Goal: Information Seeking & Learning: Learn about a topic

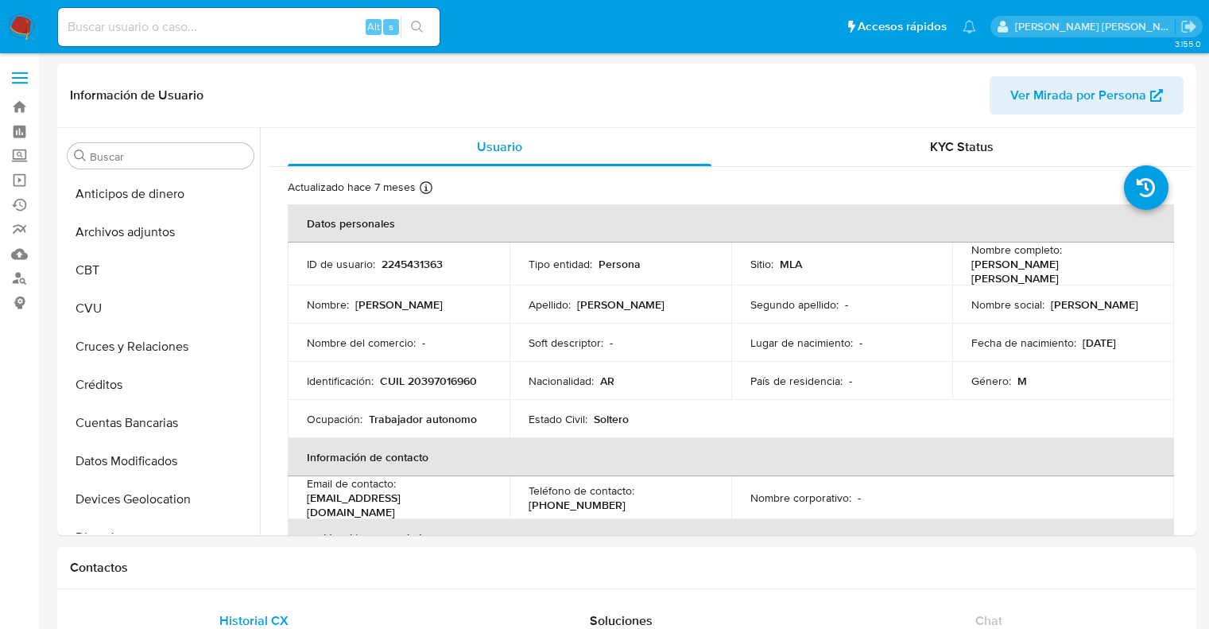
select select "10"
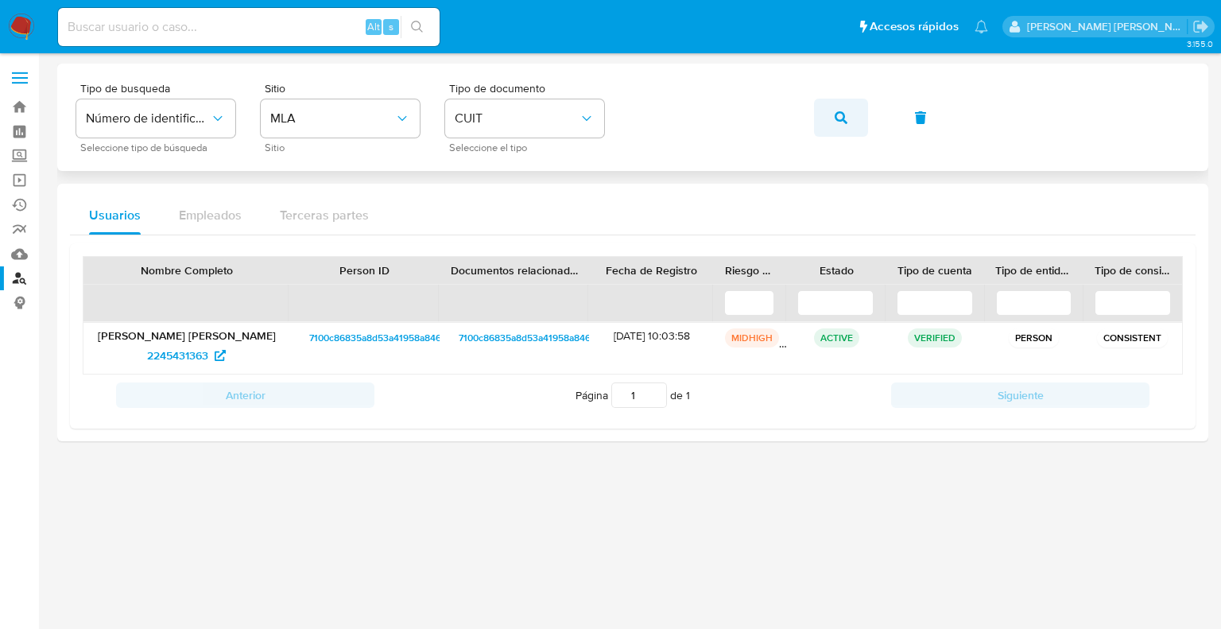
click at [839, 117] on icon "button" at bounding box center [841, 117] width 13 height 13
click at [173, 355] on span "123741227" at bounding box center [178, 355] width 51 height 25
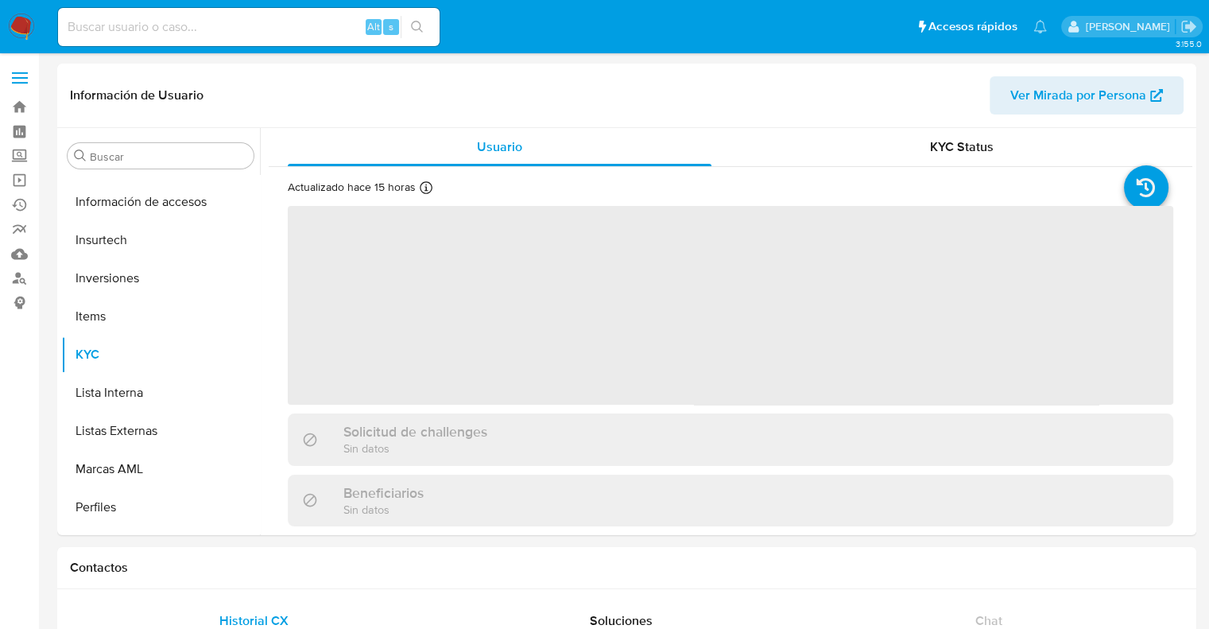
scroll to position [747, 0]
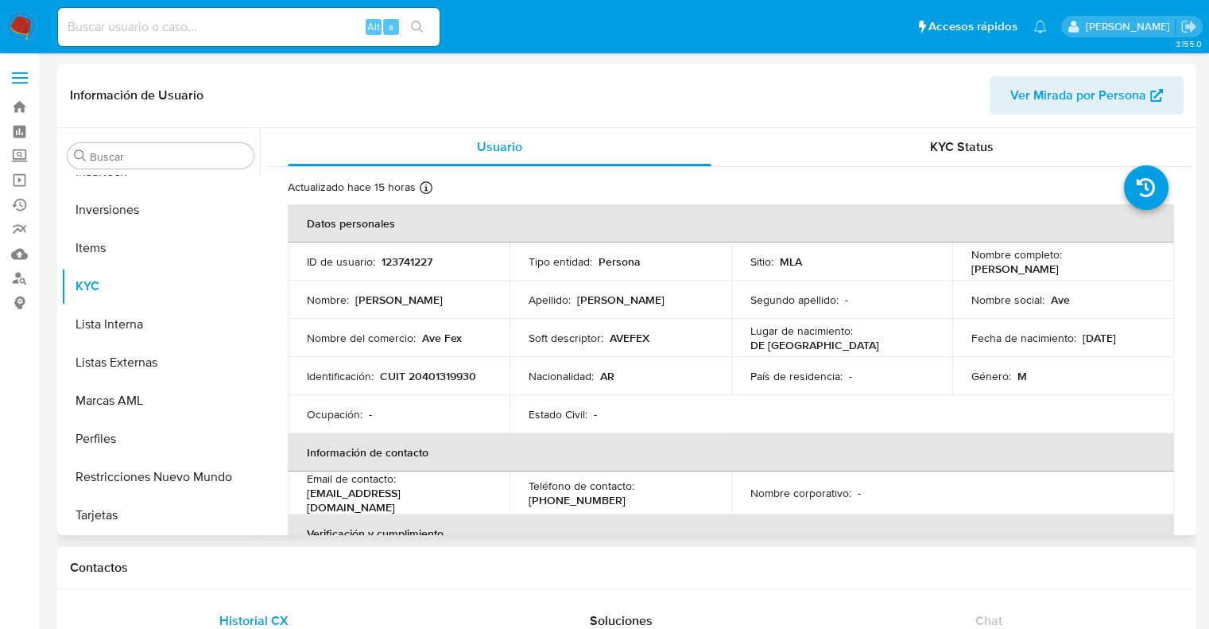
select select "10"
drag, startPoint x: 1134, startPoint y: 336, endPoint x: 1090, endPoint y: 338, distance: 43.8
click at [1078, 338] on div "Fecha de nacimiento : 15/02/1997" at bounding box center [1064, 338] width 184 height 14
copy p "15/02/1997"
click at [631, 326] on td "Soft descriptor : AVEFEX" at bounding box center [621, 338] width 222 height 38
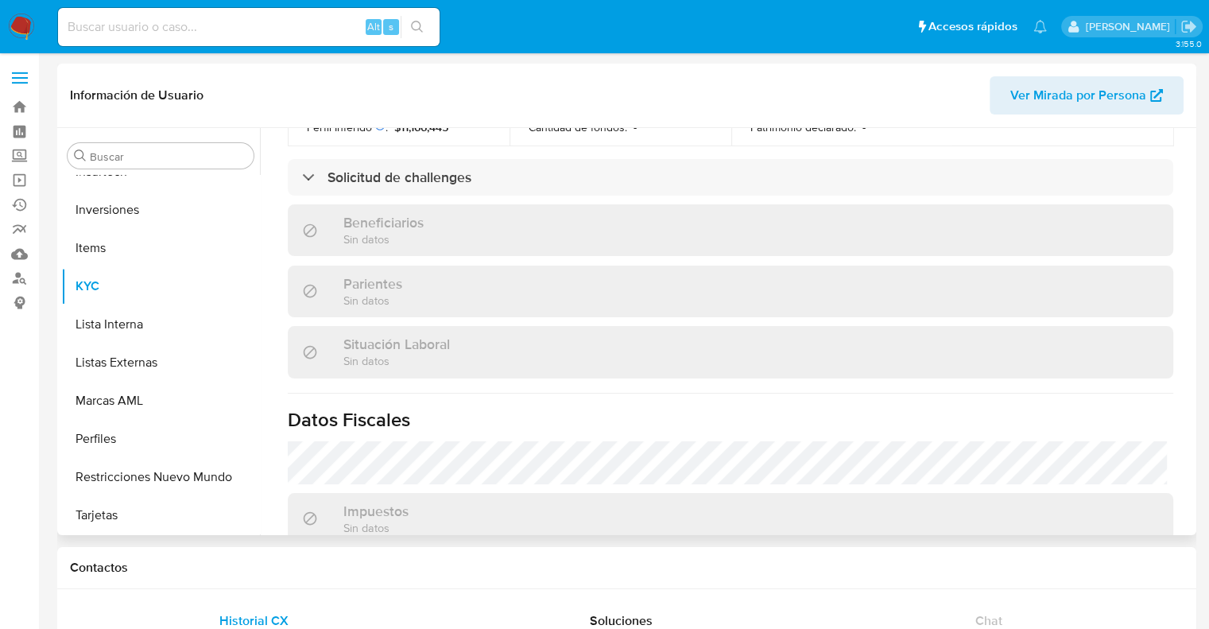
scroll to position [636, 0]
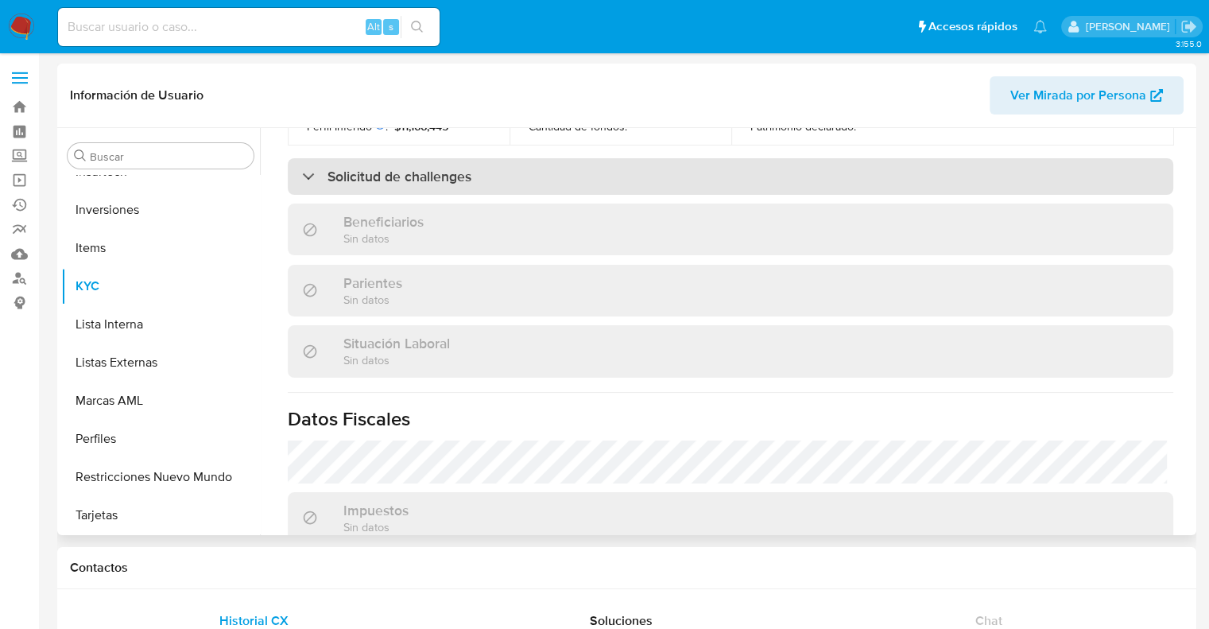
click at [401, 173] on h3 "Solicitud de challenges" at bounding box center [400, 176] width 144 height 17
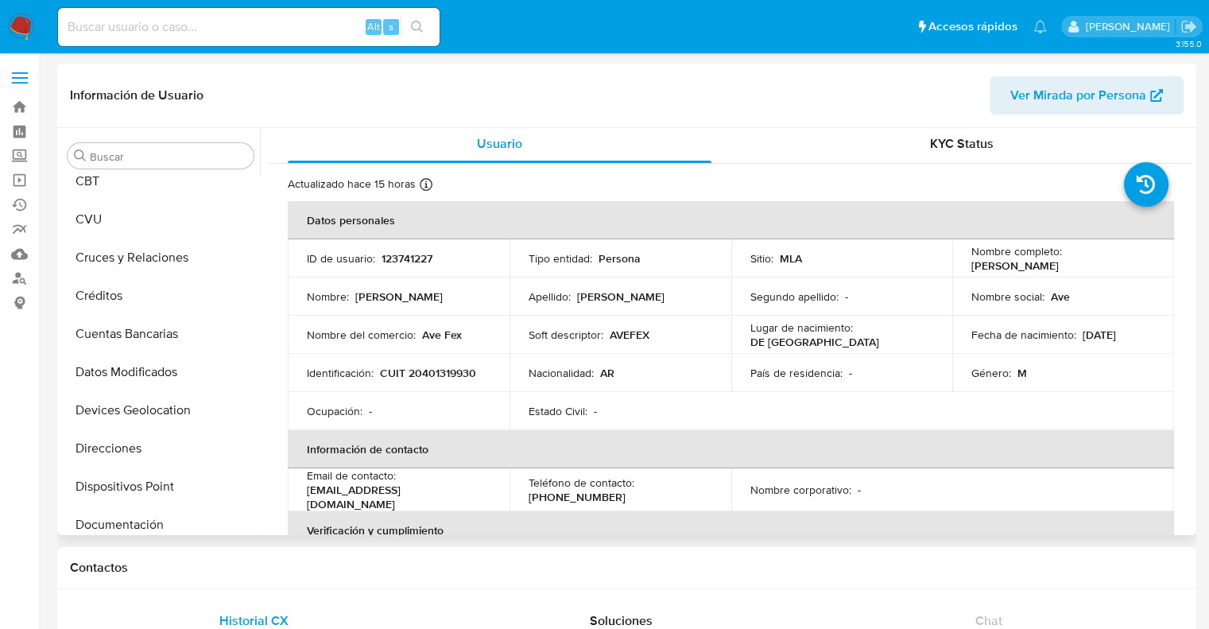
scroll to position [0, 0]
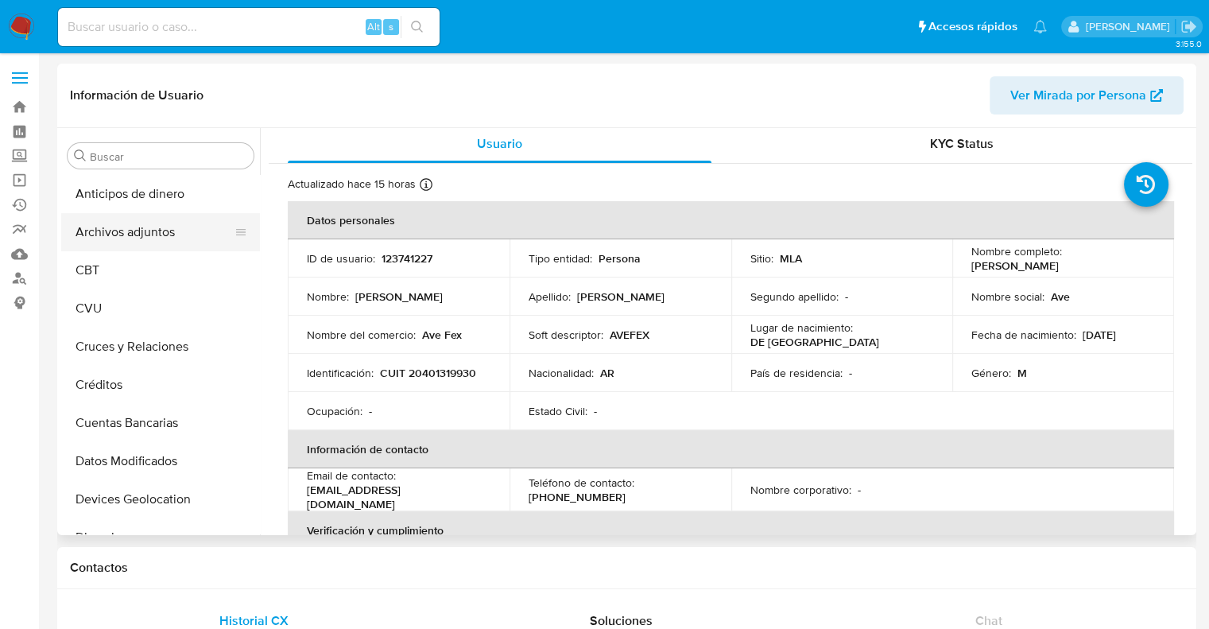
click at [129, 237] on button "Archivos adjuntos" at bounding box center [154, 232] width 186 height 38
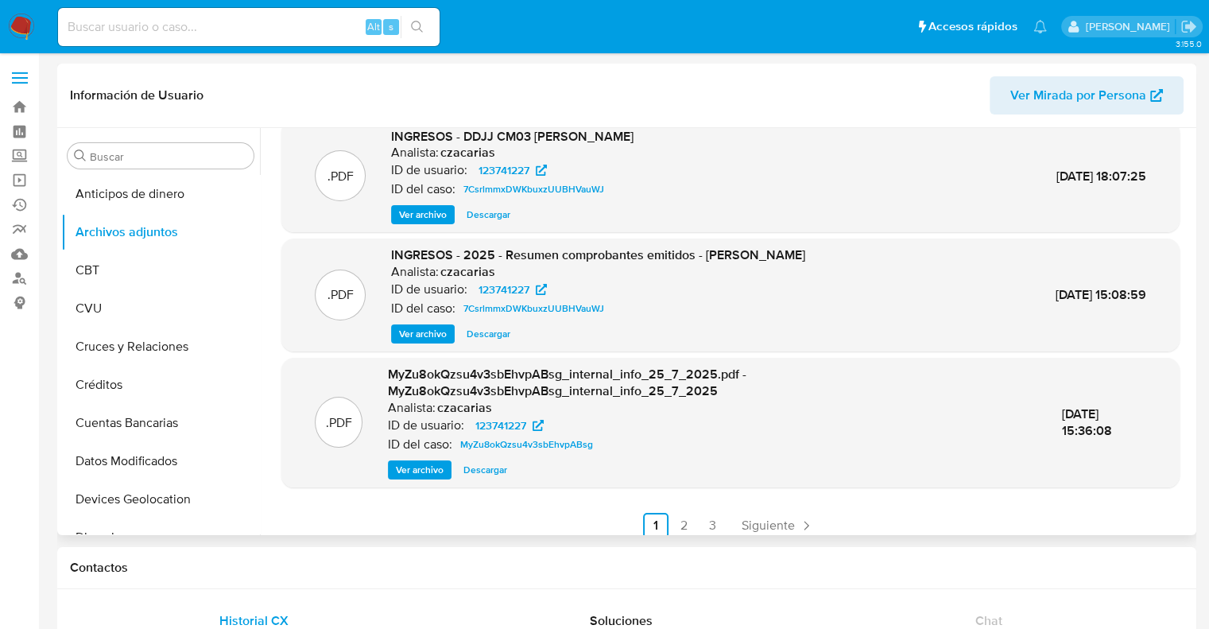
scroll to position [151, 0]
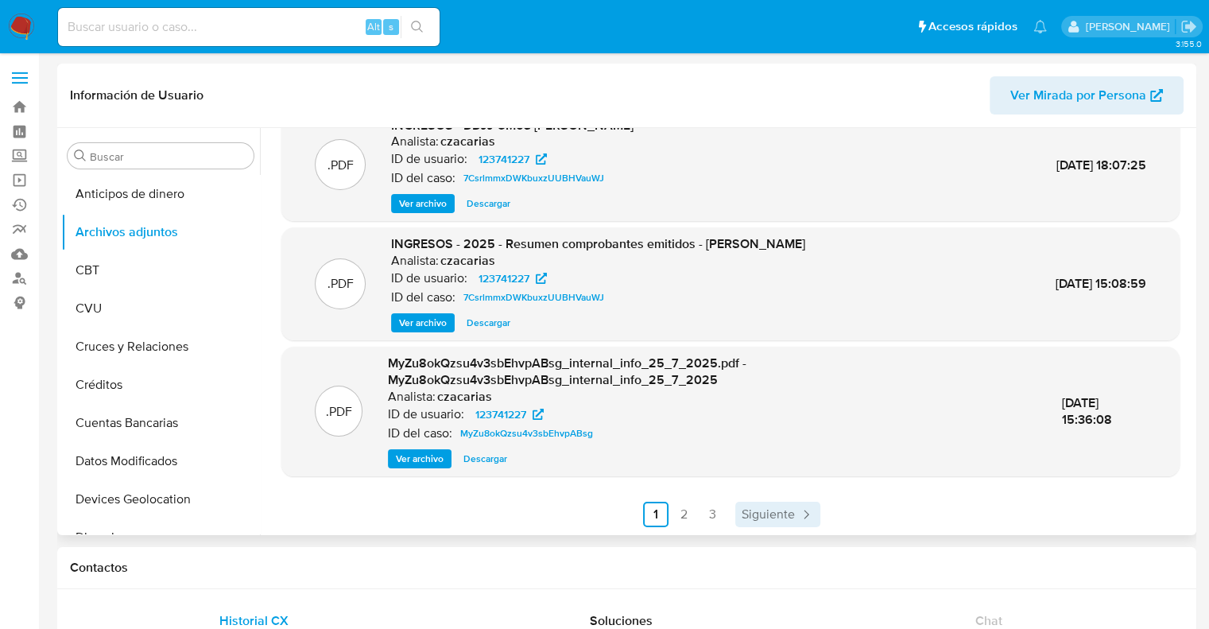
click at [759, 518] on span "Siguiente" at bounding box center [768, 514] width 53 height 13
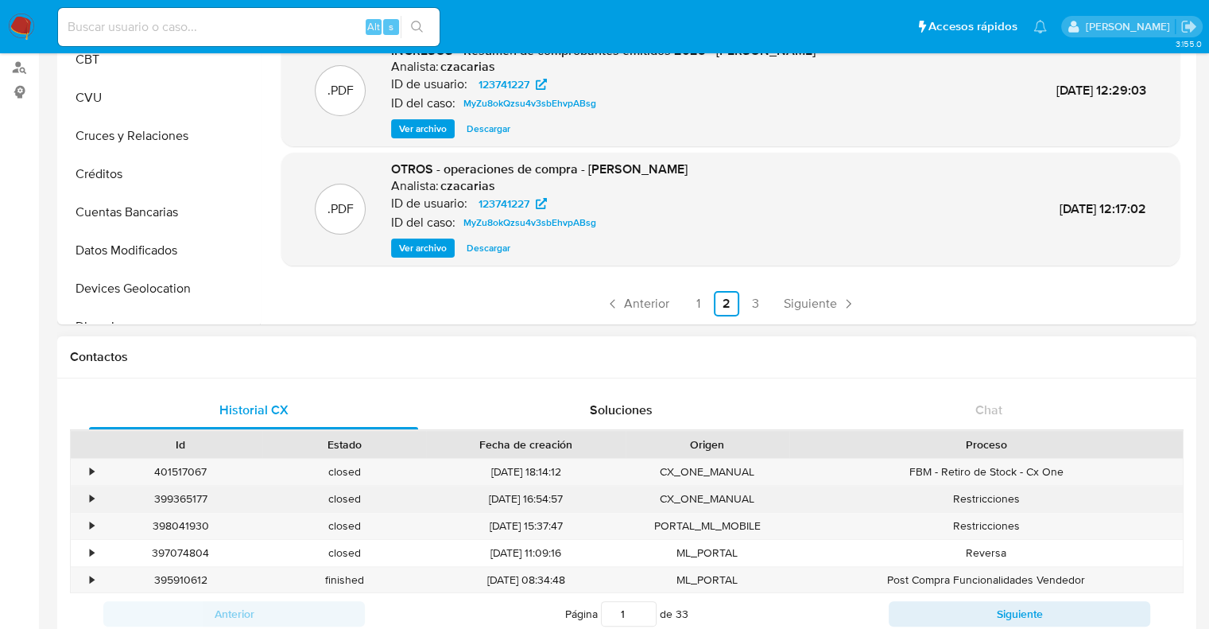
scroll to position [239, 0]
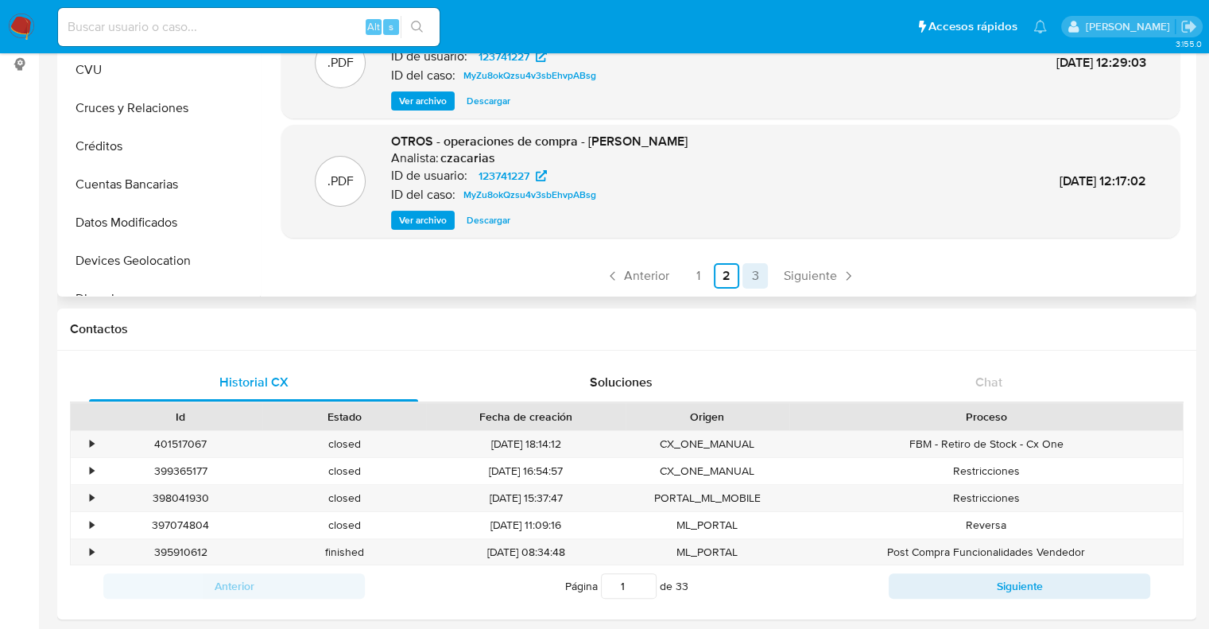
click at [748, 274] on link "3" at bounding box center [755, 275] width 25 height 25
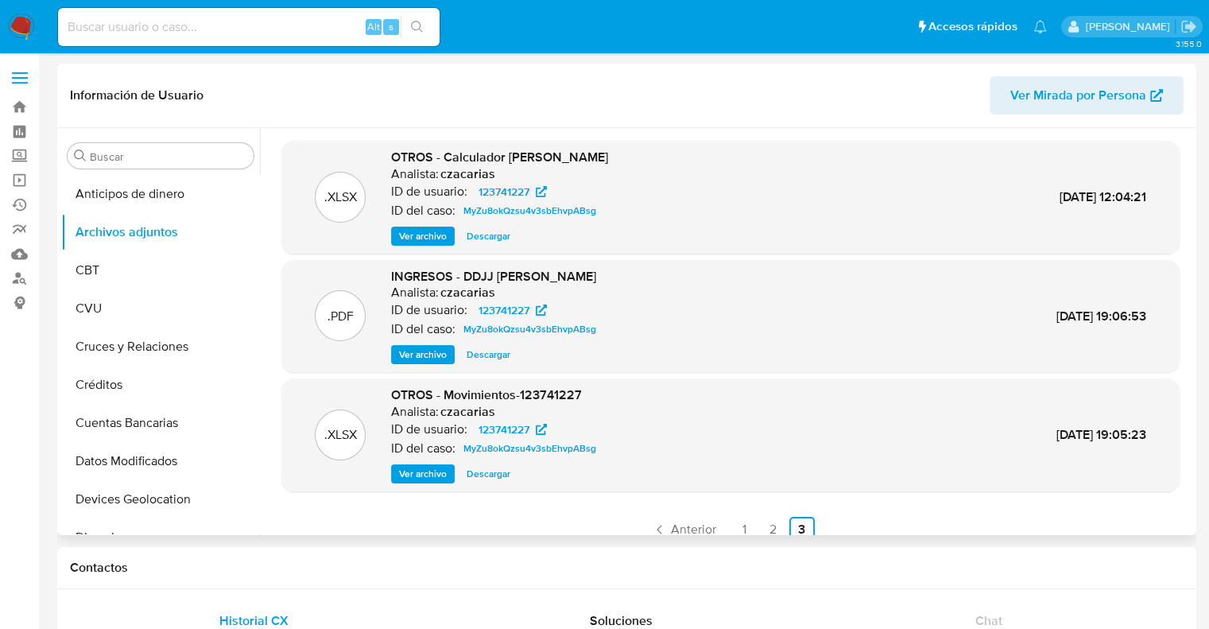
scroll to position [15, 0]
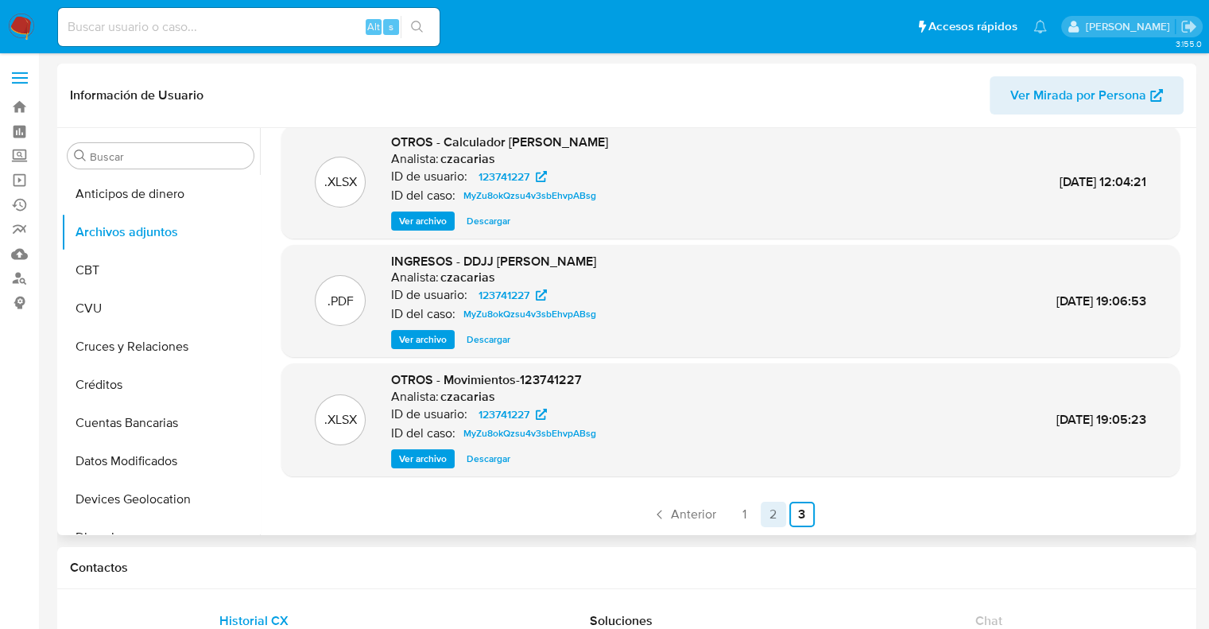
click at [773, 522] on link "2" at bounding box center [773, 514] width 25 height 25
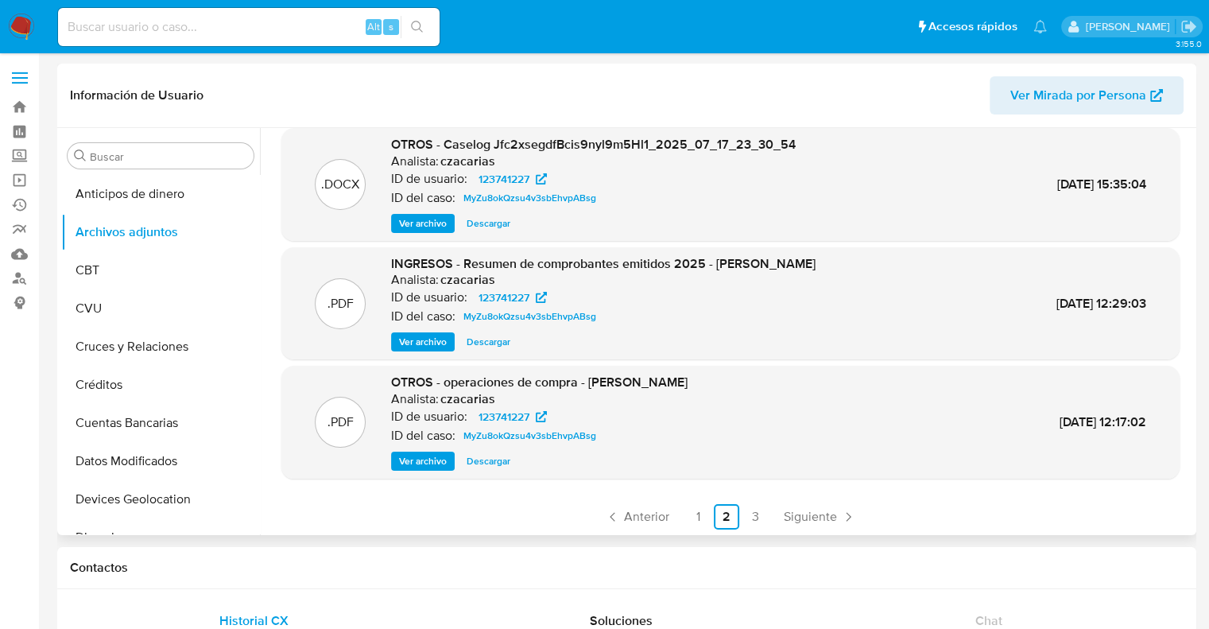
scroll to position [151, 0]
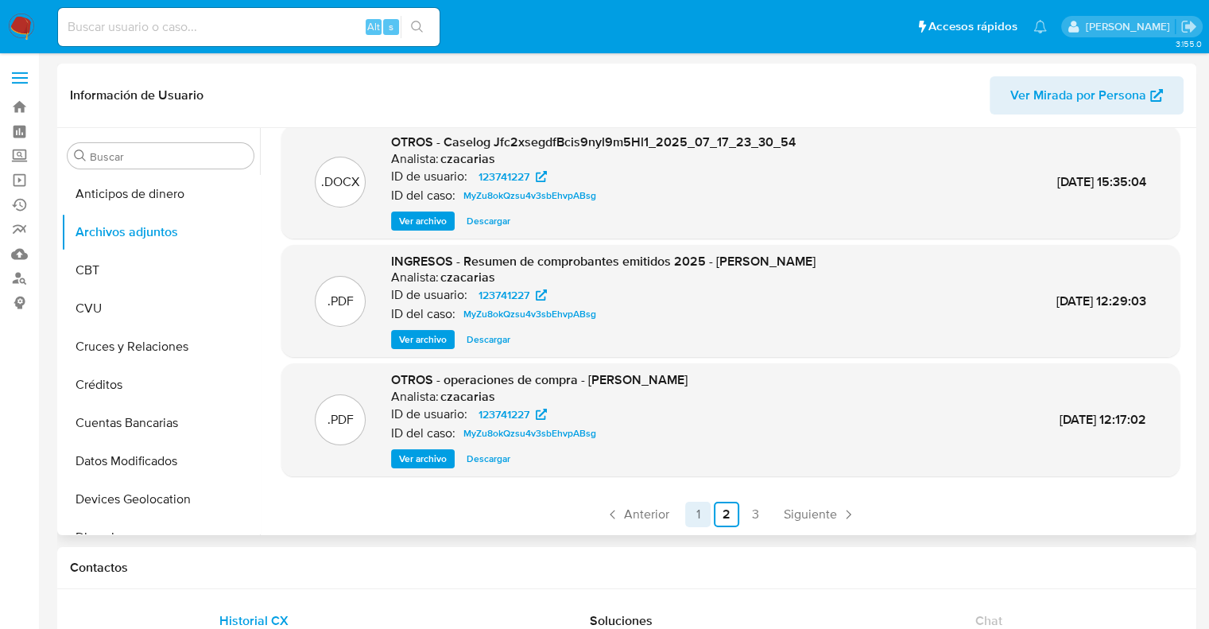
click at [690, 514] on link "1" at bounding box center [697, 514] width 25 height 25
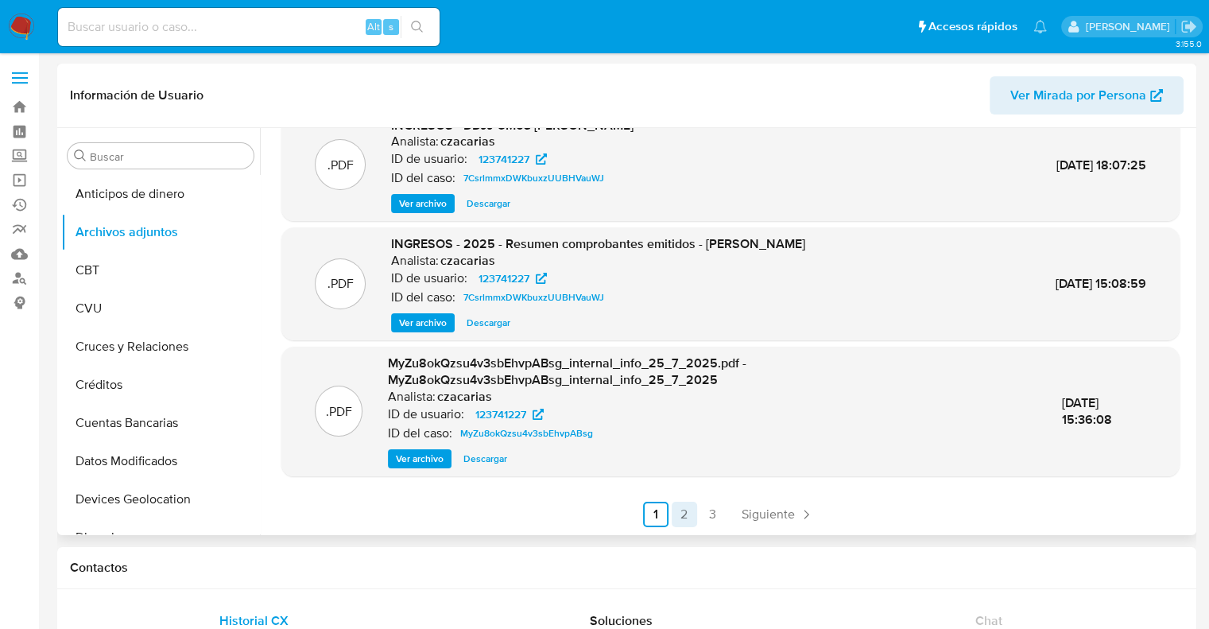
click at [690, 514] on link "2" at bounding box center [684, 514] width 25 height 25
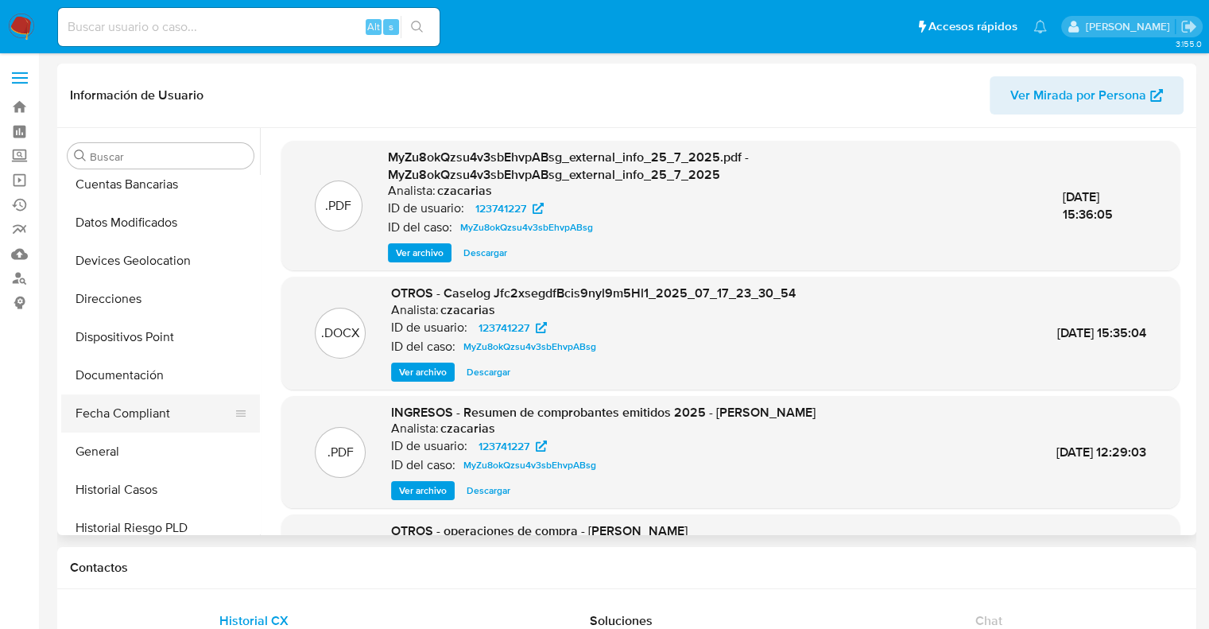
scroll to position [318, 0]
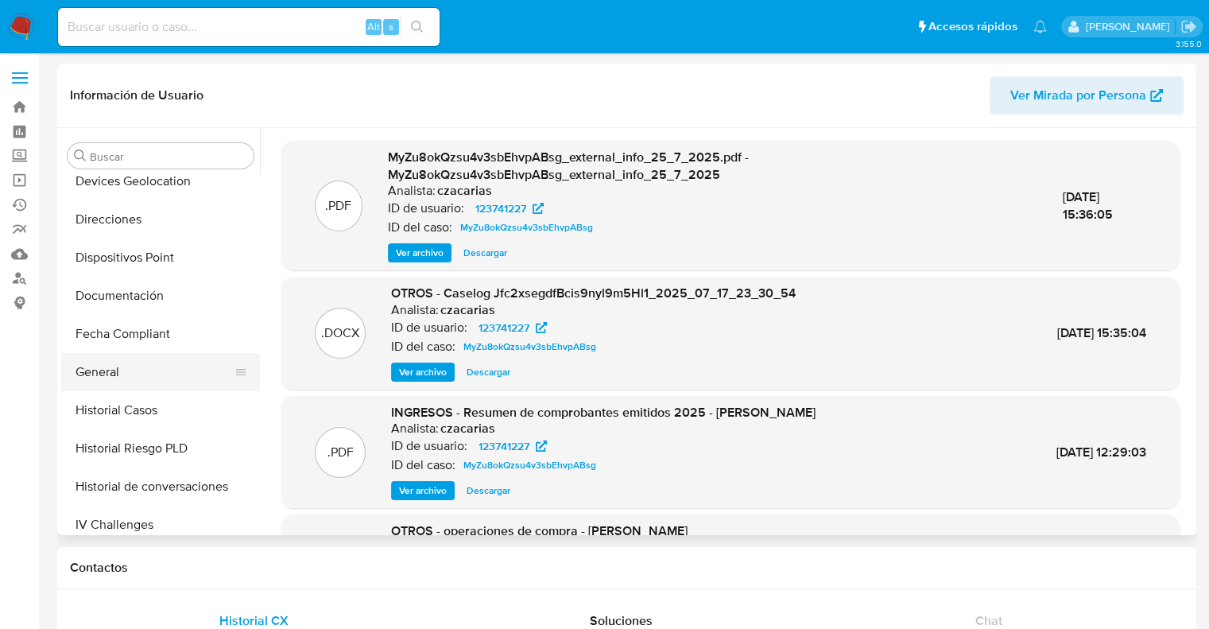
click at [123, 374] on button "General" at bounding box center [154, 372] width 186 height 38
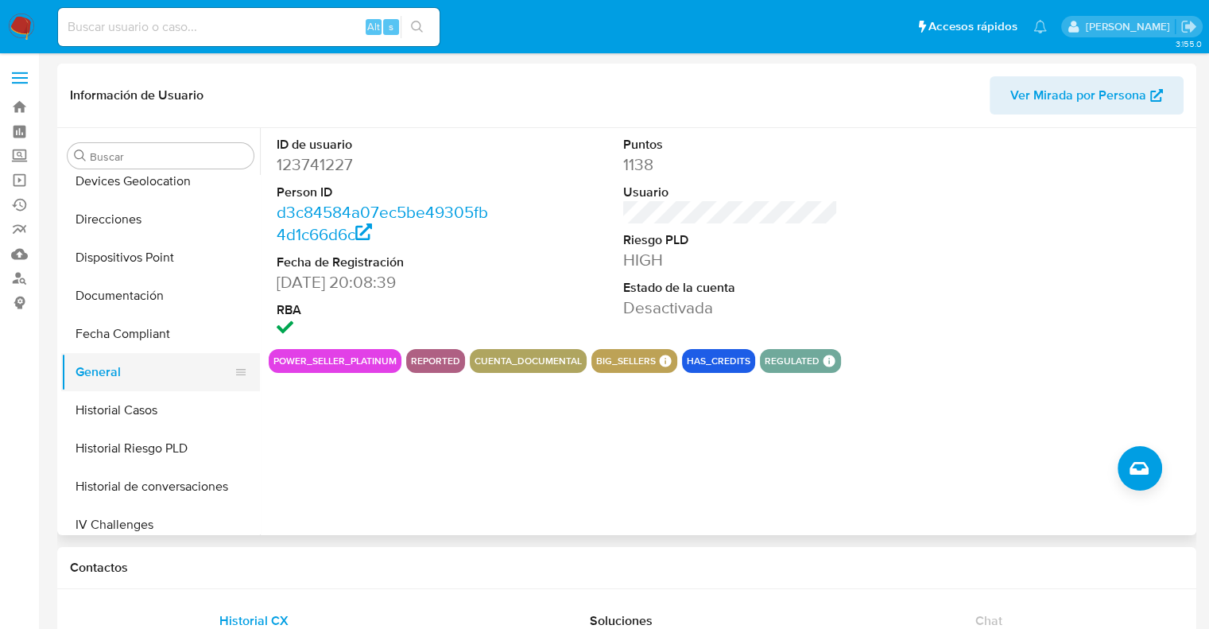
scroll to position [398, 0]
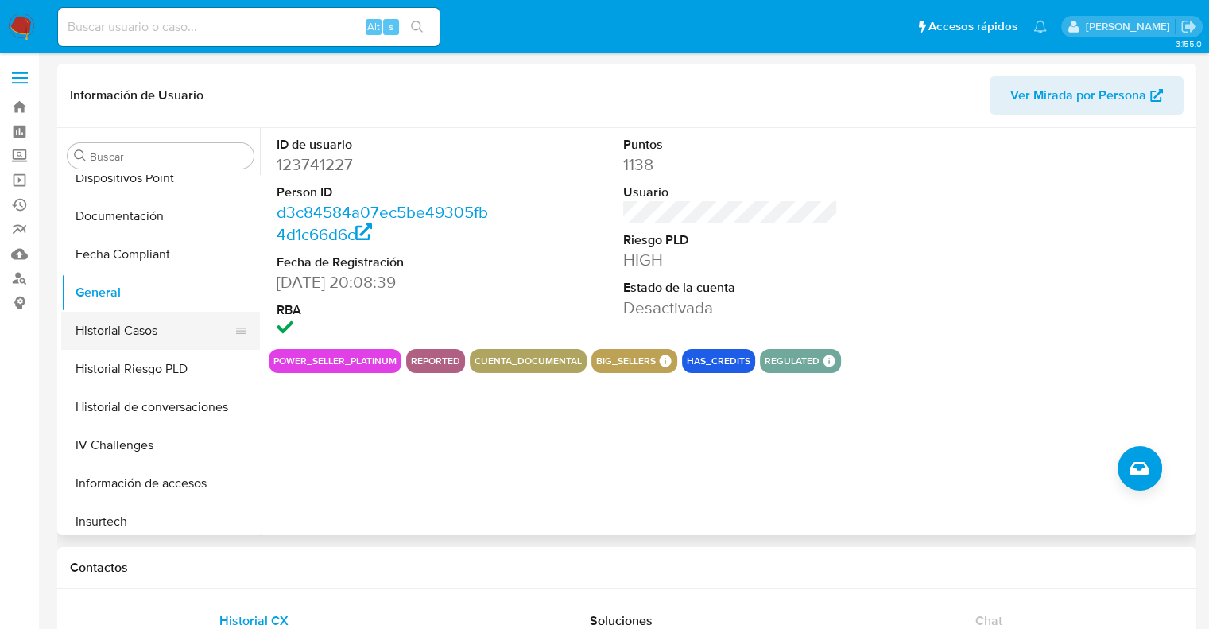
click at [132, 337] on button "Historial Casos" at bounding box center [154, 331] width 186 height 38
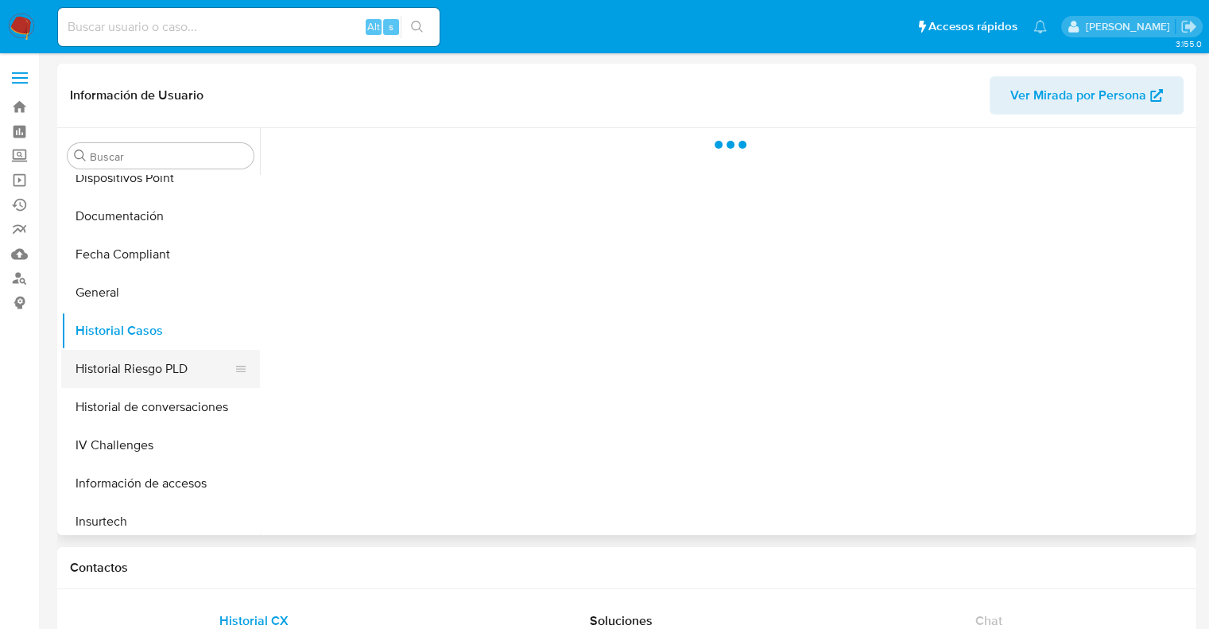
click at [140, 371] on button "Historial Riesgo PLD" at bounding box center [154, 369] width 186 height 38
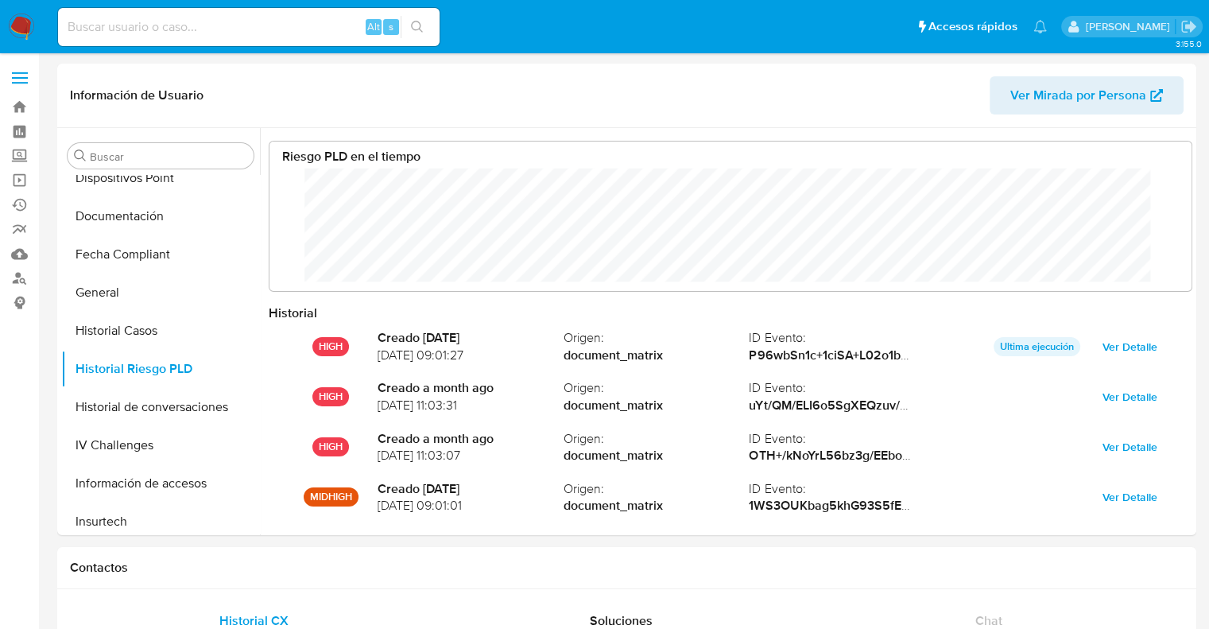
scroll to position [118, 891]
click at [139, 408] on button "Historial de conversaciones" at bounding box center [154, 407] width 186 height 38
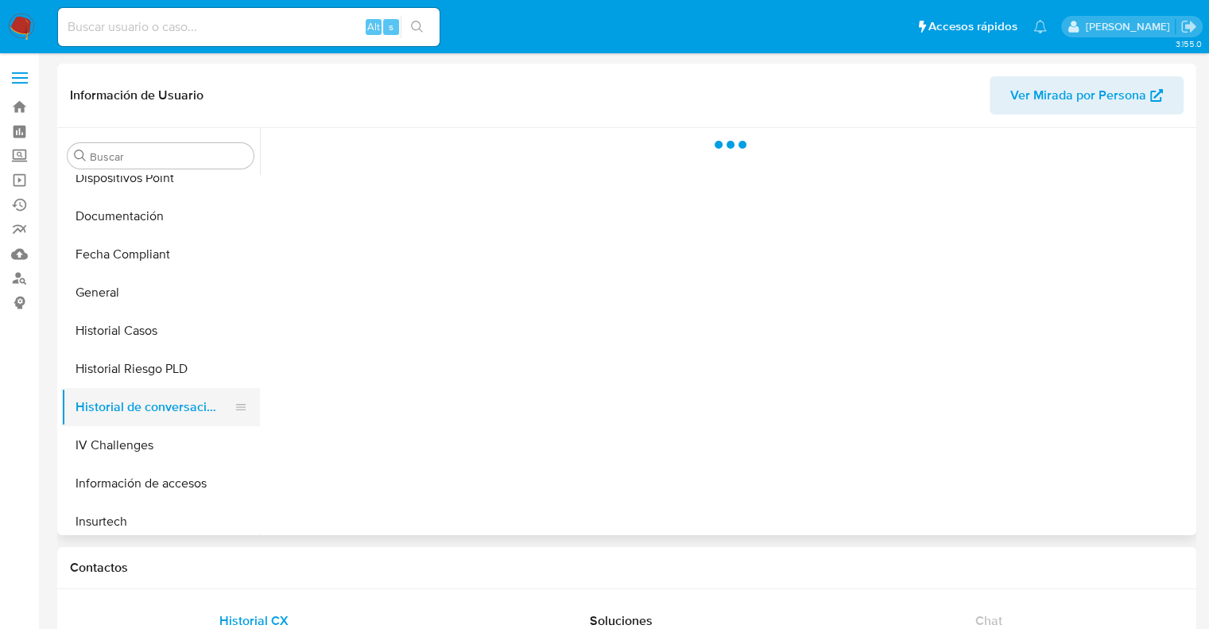
scroll to position [477, 0]
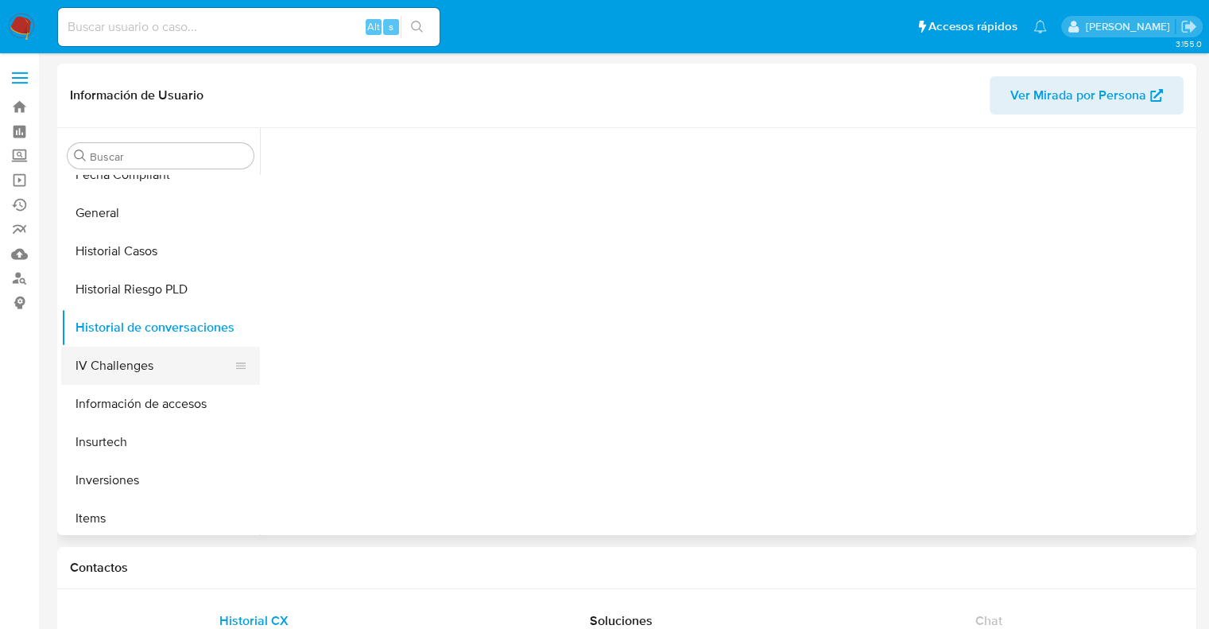
click at [134, 367] on button "IV Challenges" at bounding box center [154, 366] width 186 height 38
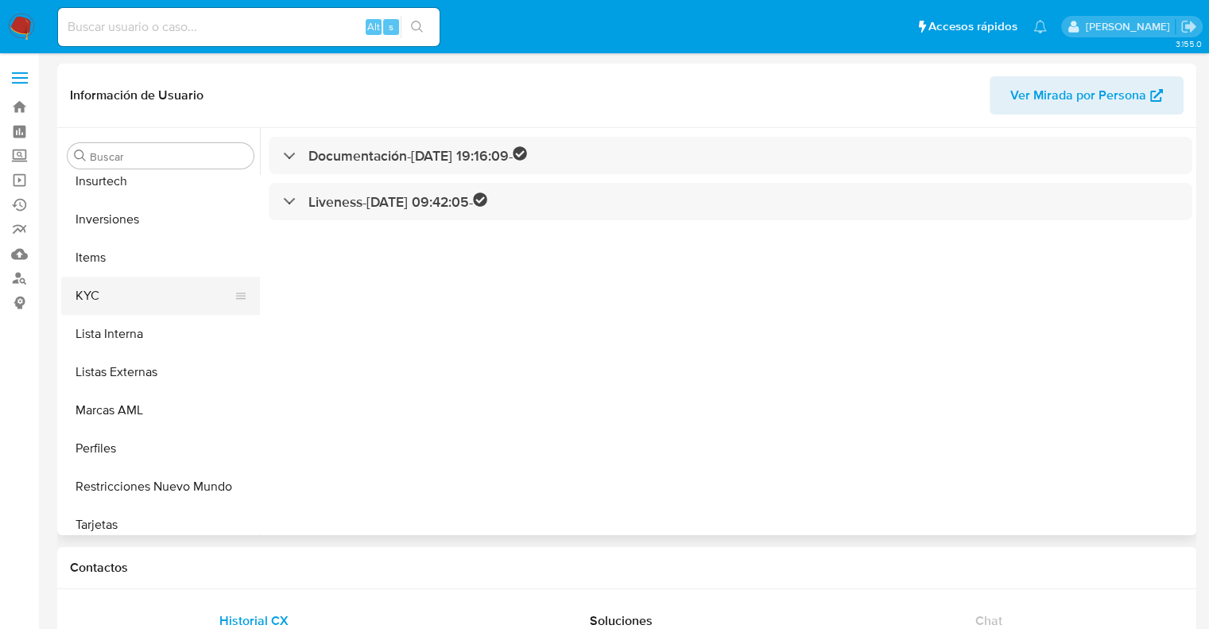
scroll to position [747, 0]
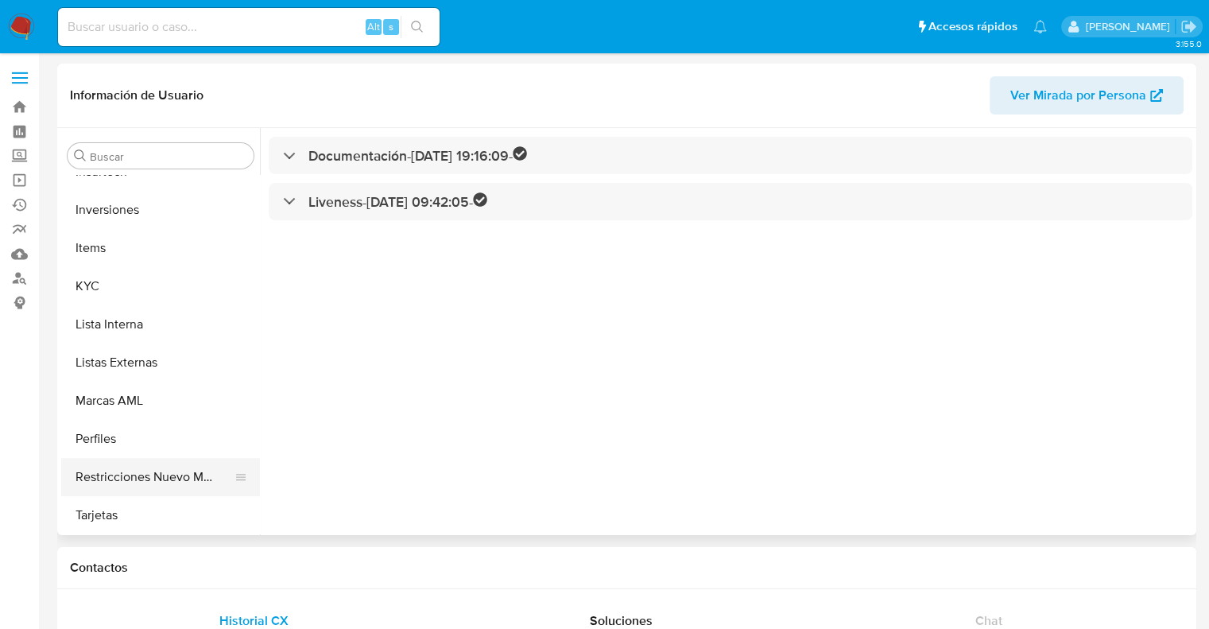
click at [118, 478] on button "Restricciones Nuevo Mundo" at bounding box center [154, 477] width 186 height 38
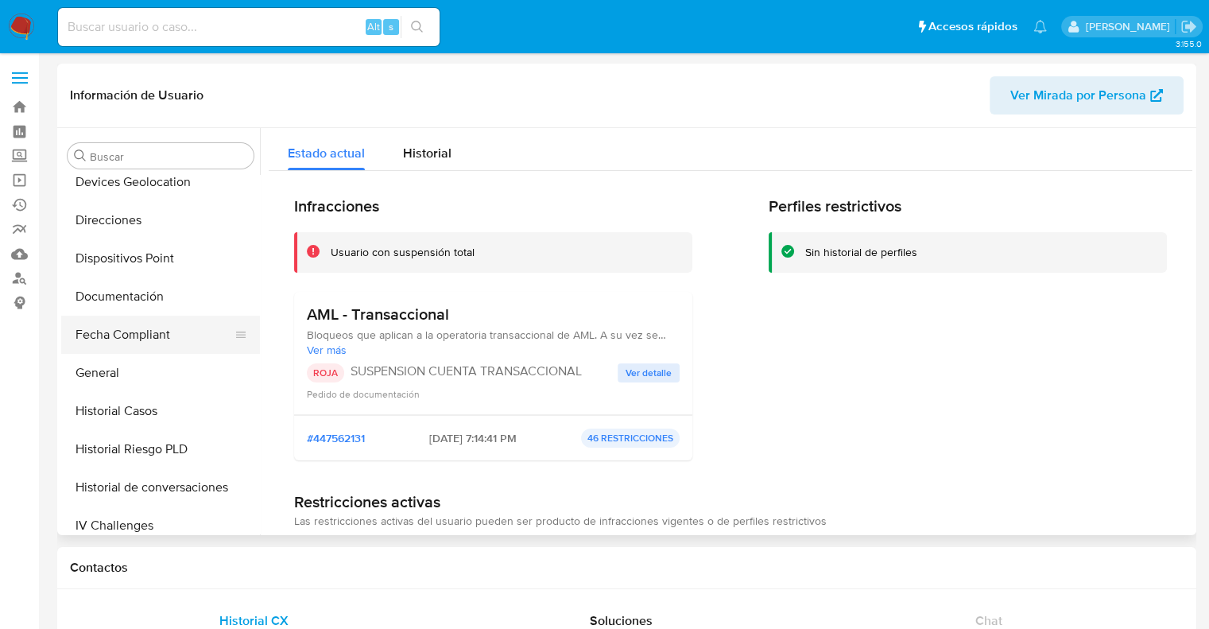
scroll to position [318, 0]
click at [137, 415] on button "Historial Casos" at bounding box center [154, 410] width 186 height 38
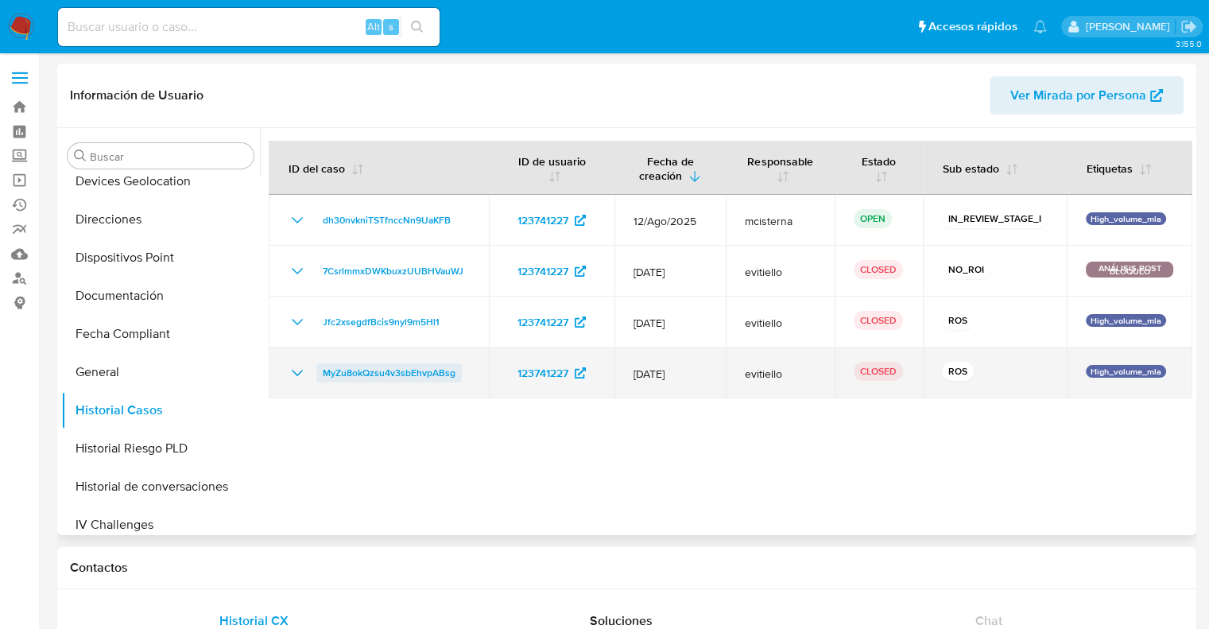
click at [364, 374] on span "MyZu8okQzsu4v3sbEhvpABsg" at bounding box center [389, 372] width 133 height 19
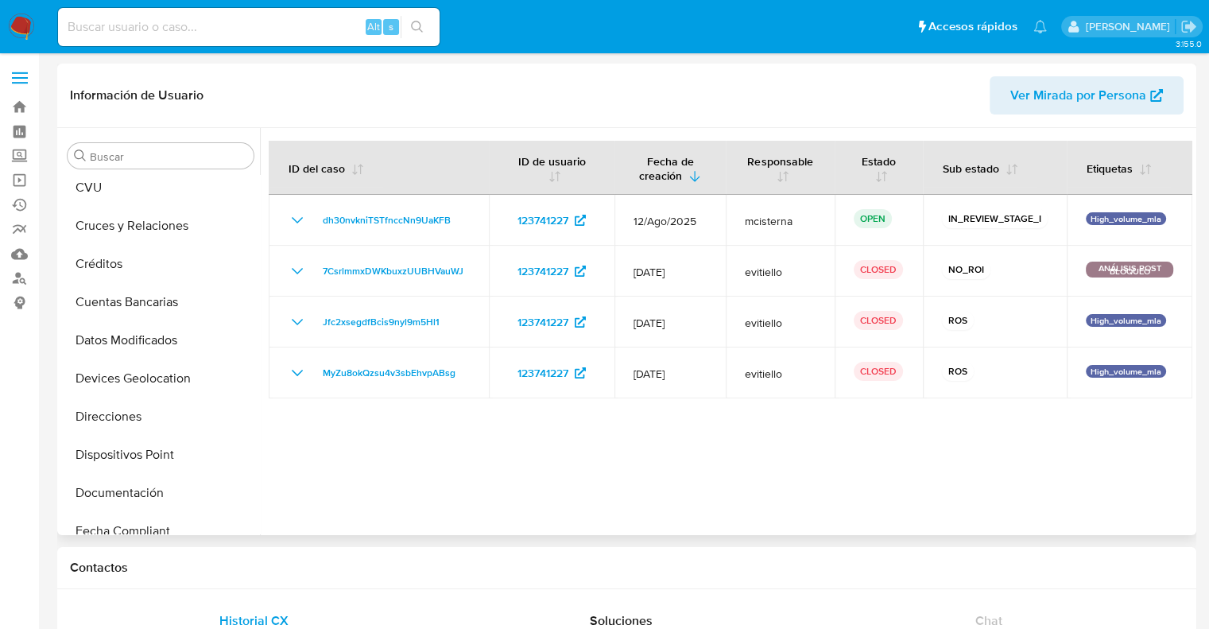
scroll to position [0, 0]
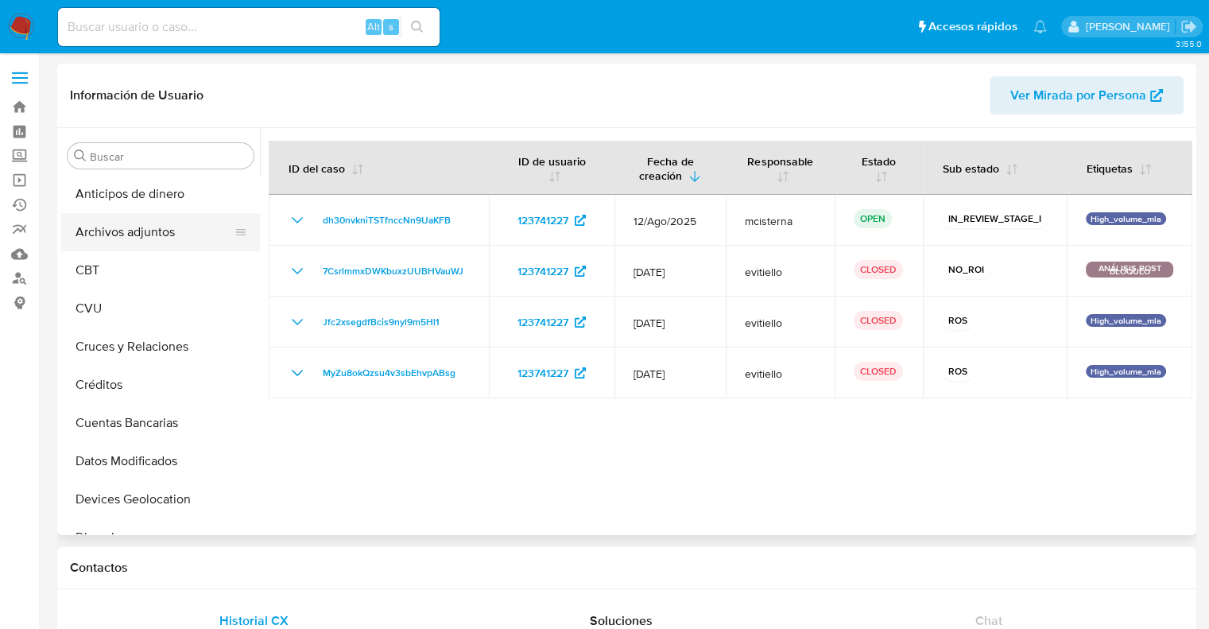
click at [141, 232] on button "Archivos adjuntos" at bounding box center [154, 232] width 186 height 38
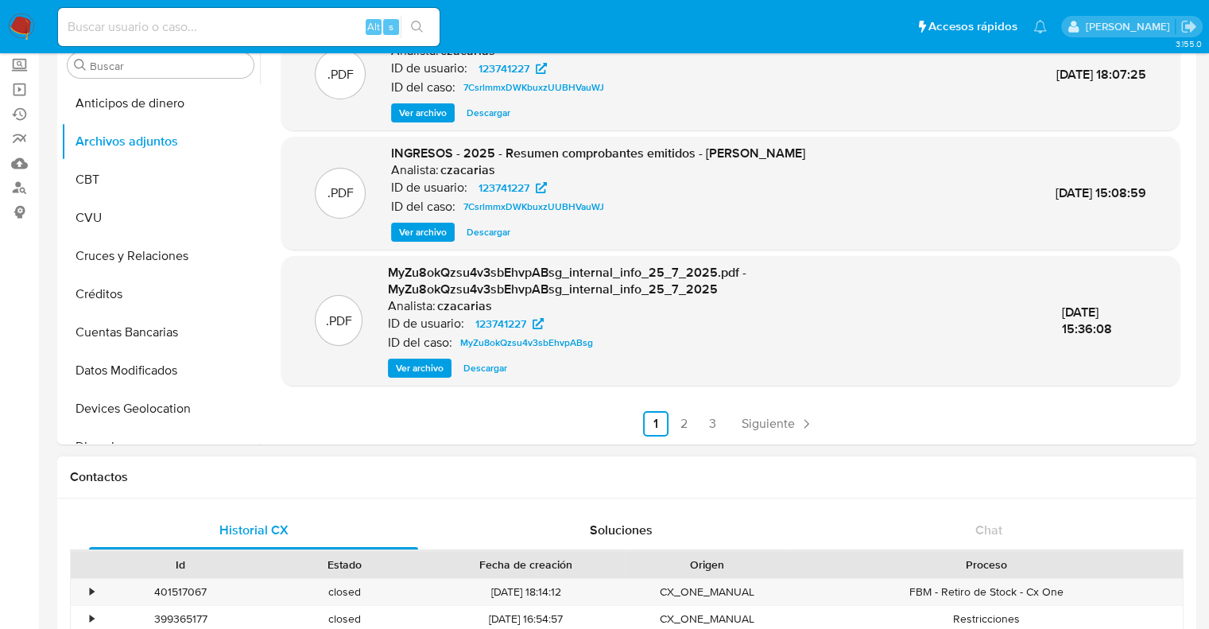
scroll to position [159, 0]
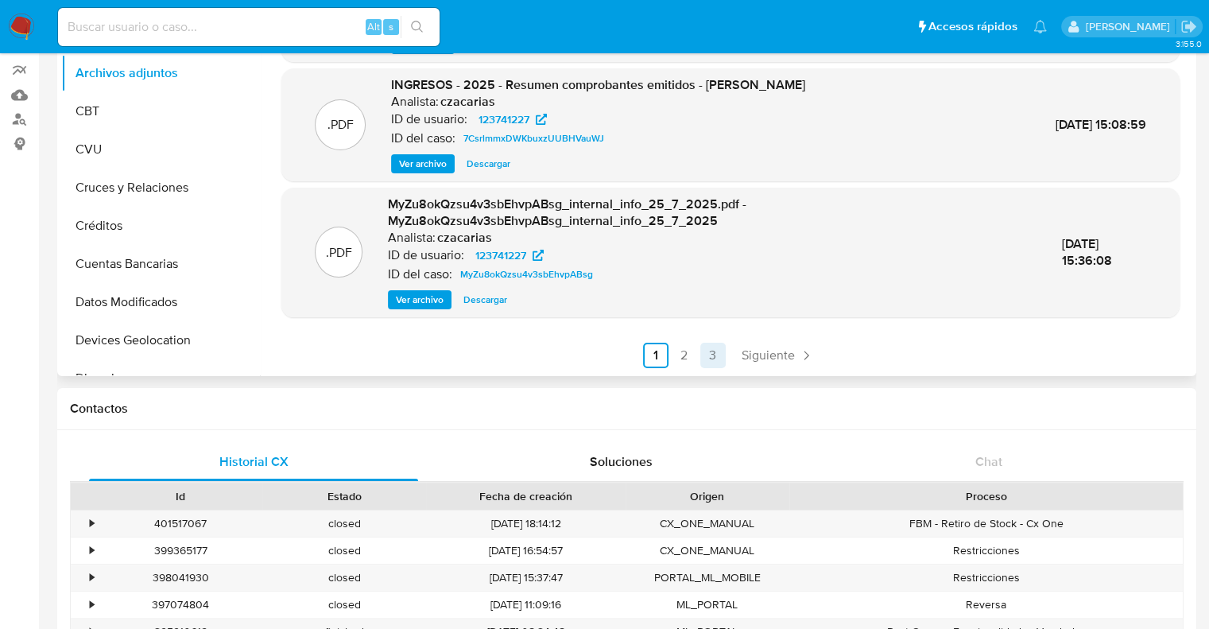
click at [715, 362] on link "3" at bounding box center [713, 355] width 25 height 25
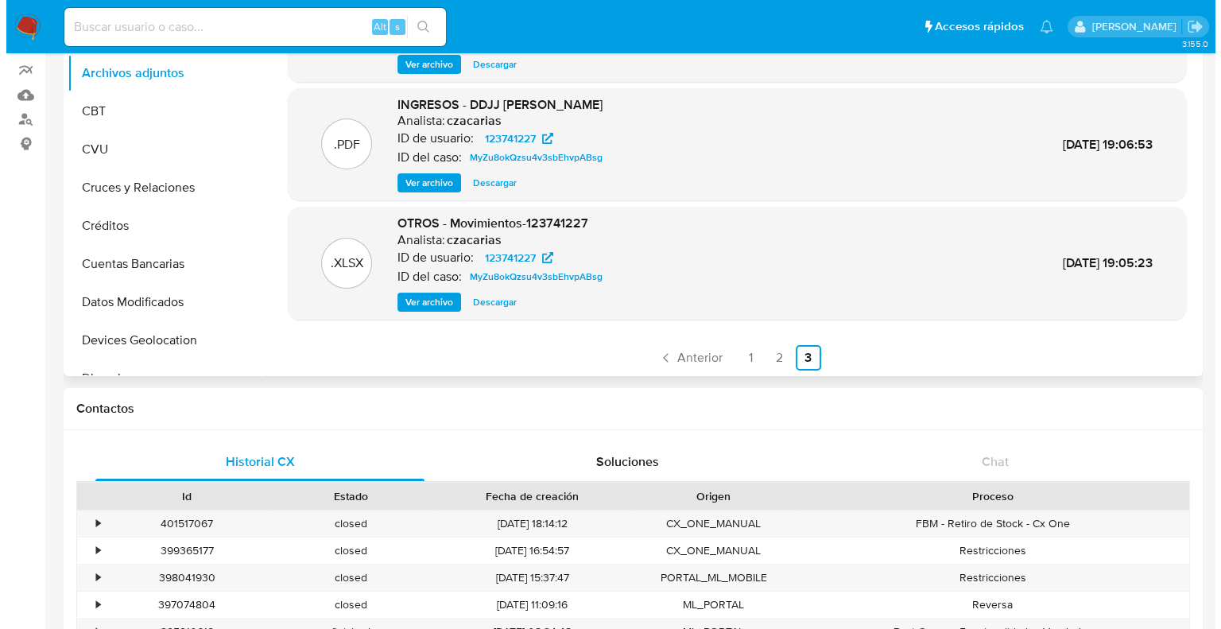
scroll to position [15, 0]
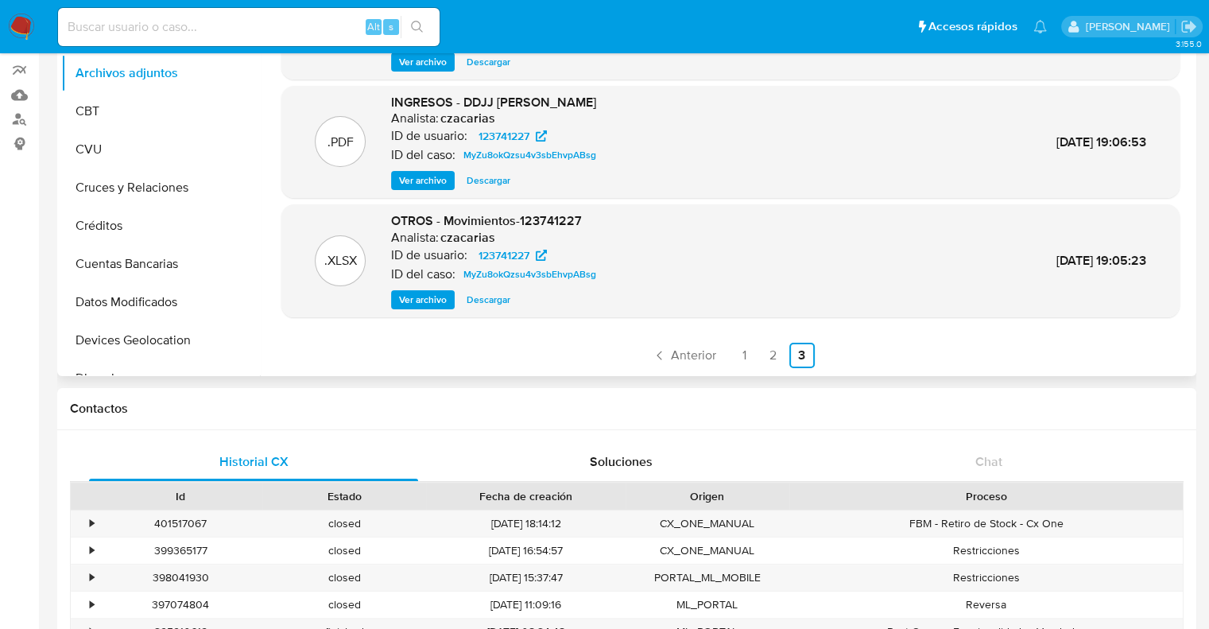
click at [429, 297] on span "Ver archivo" at bounding box center [423, 300] width 48 height 16
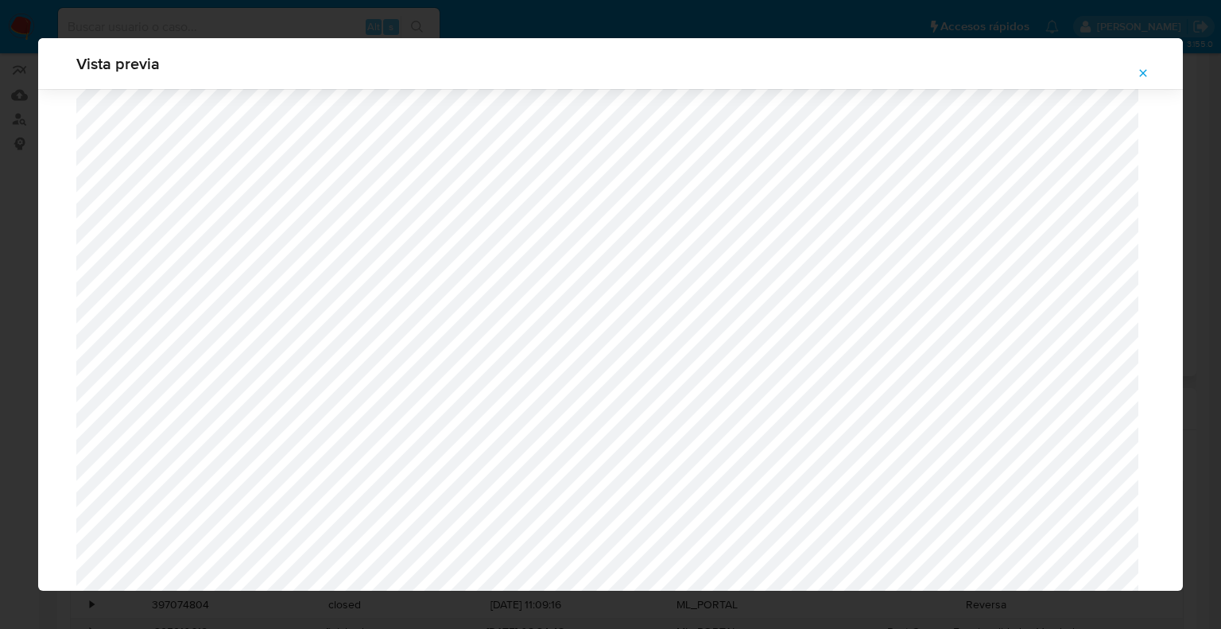
scroll to position [2816, 0]
click at [1136, 64] on button "Attachment preview" at bounding box center [1143, 72] width 35 height 25
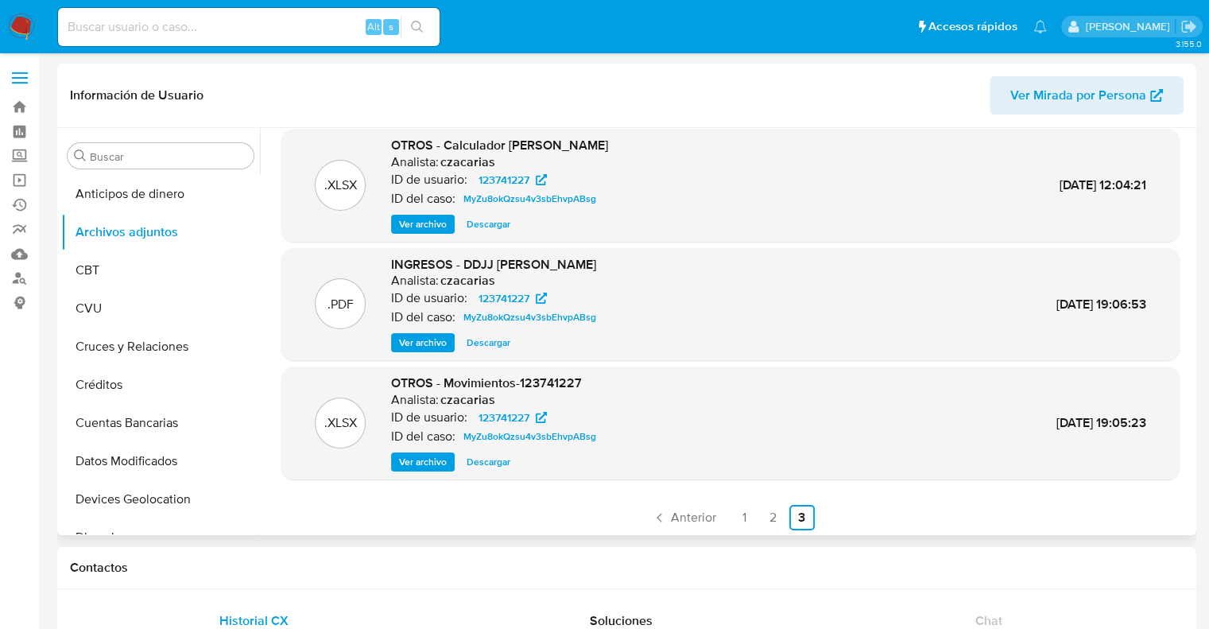
scroll to position [15, 0]
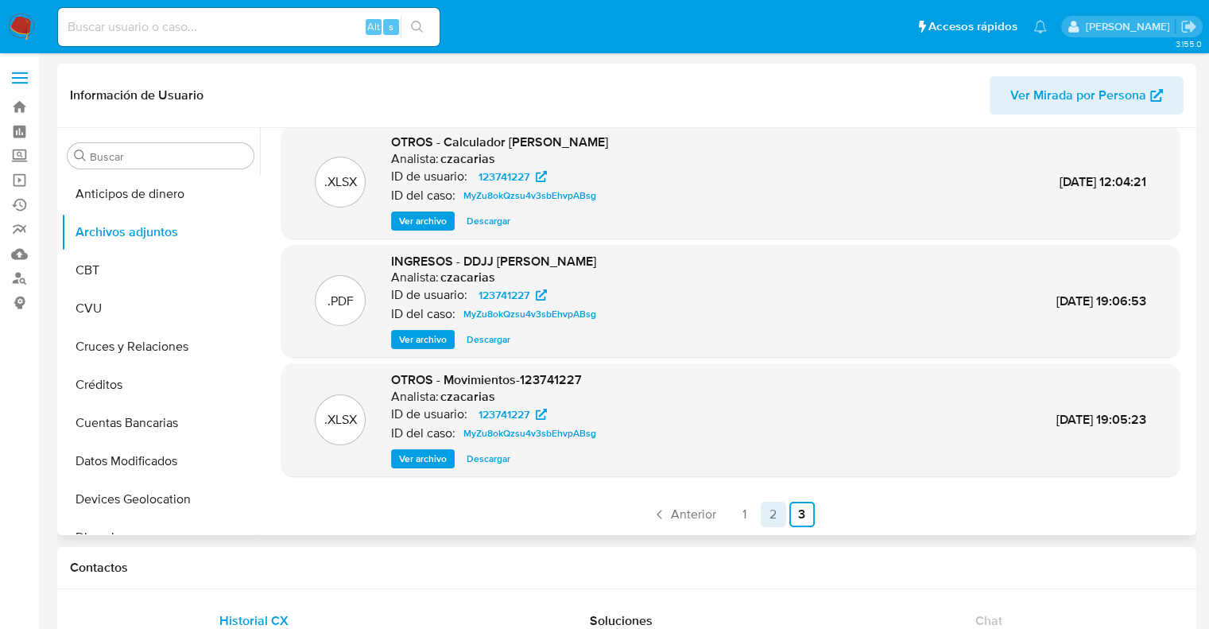
click at [761, 519] on link "2" at bounding box center [773, 514] width 25 height 25
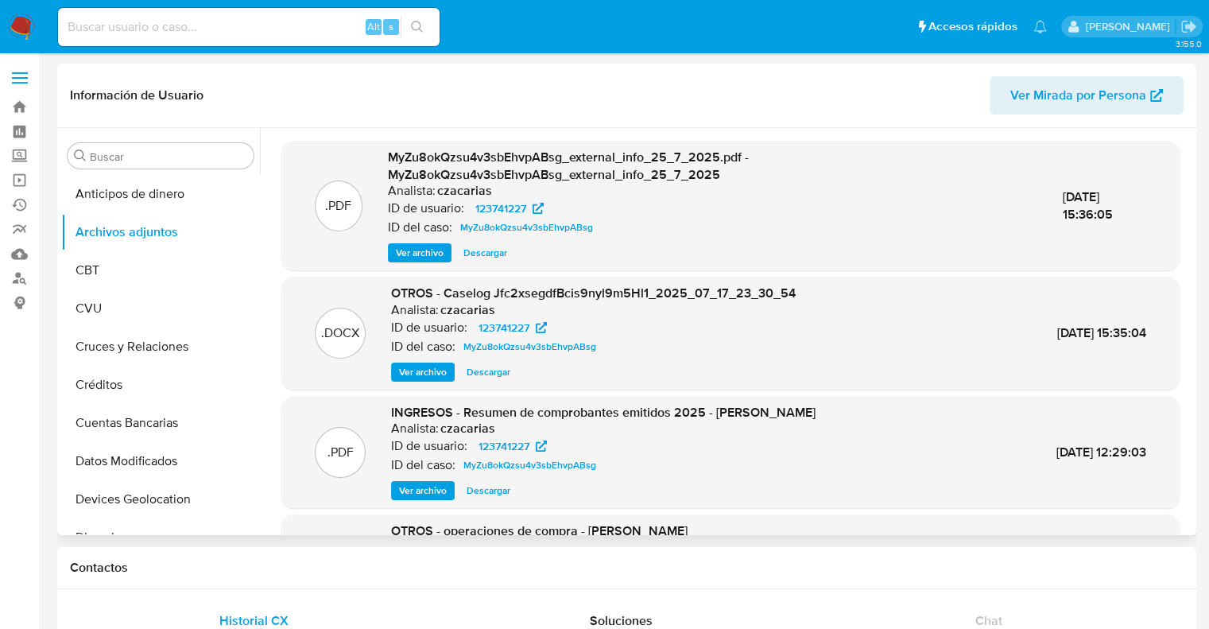
click at [422, 266] on div ".PDF MyZu8okQzsu4v3sbEhvpABsg_external_info_25_7_2025.pdf - MyZu8okQzsu4v3sbEhv…" at bounding box center [730, 206] width 899 height 130
click at [429, 249] on span "Ver archivo" at bounding box center [420, 253] width 48 height 16
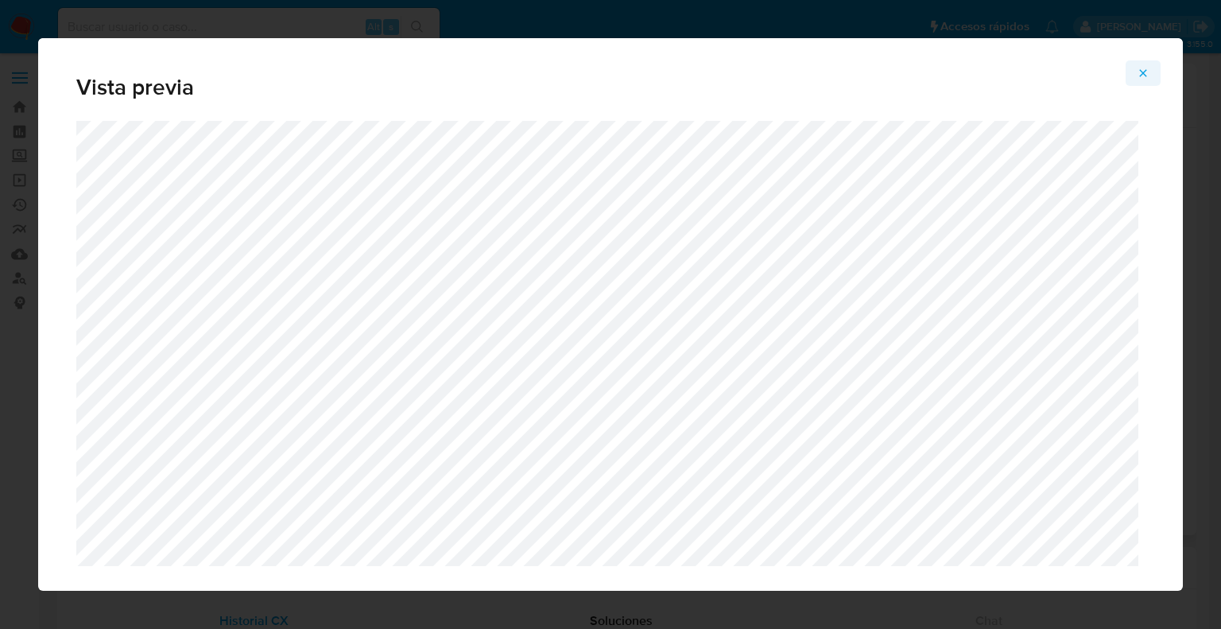
click at [1140, 68] on icon "Attachment preview" at bounding box center [1143, 73] width 13 height 13
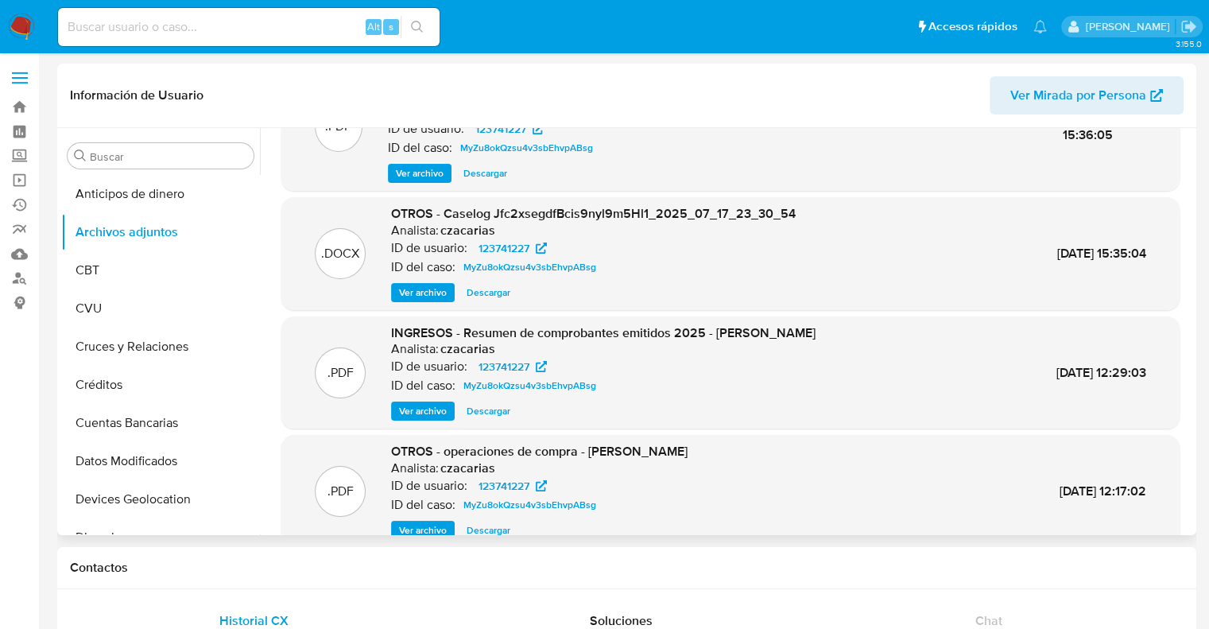
scroll to position [151, 0]
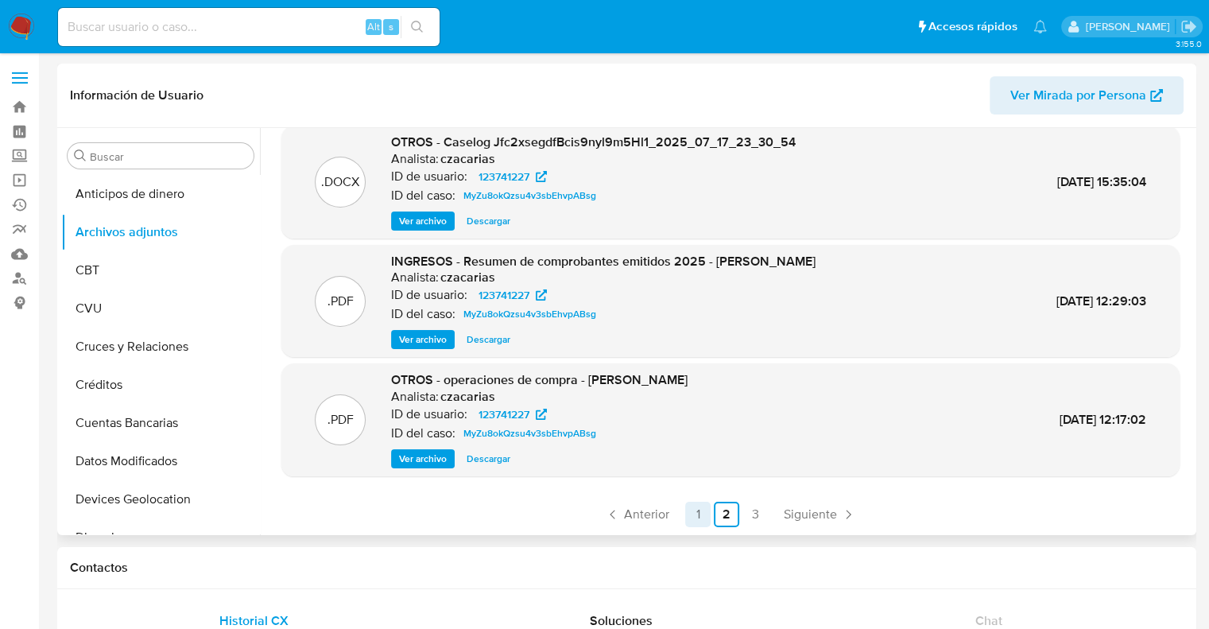
click at [701, 518] on link "1" at bounding box center [697, 514] width 25 height 25
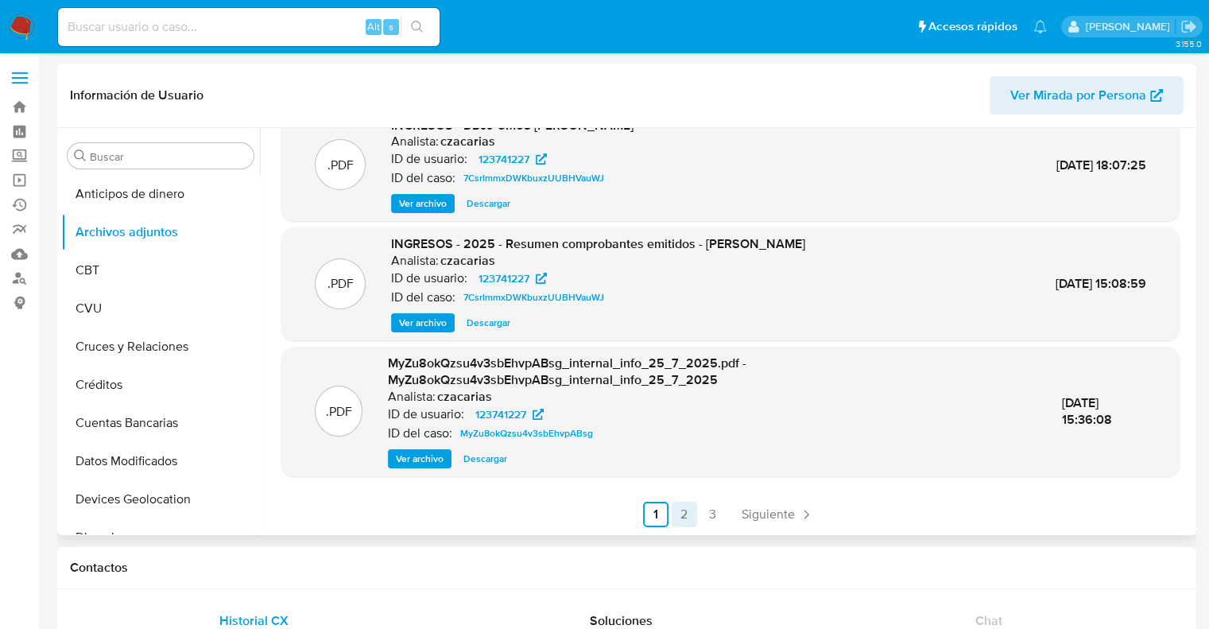
click at [677, 522] on link "2" at bounding box center [684, 514] width 25 height 25
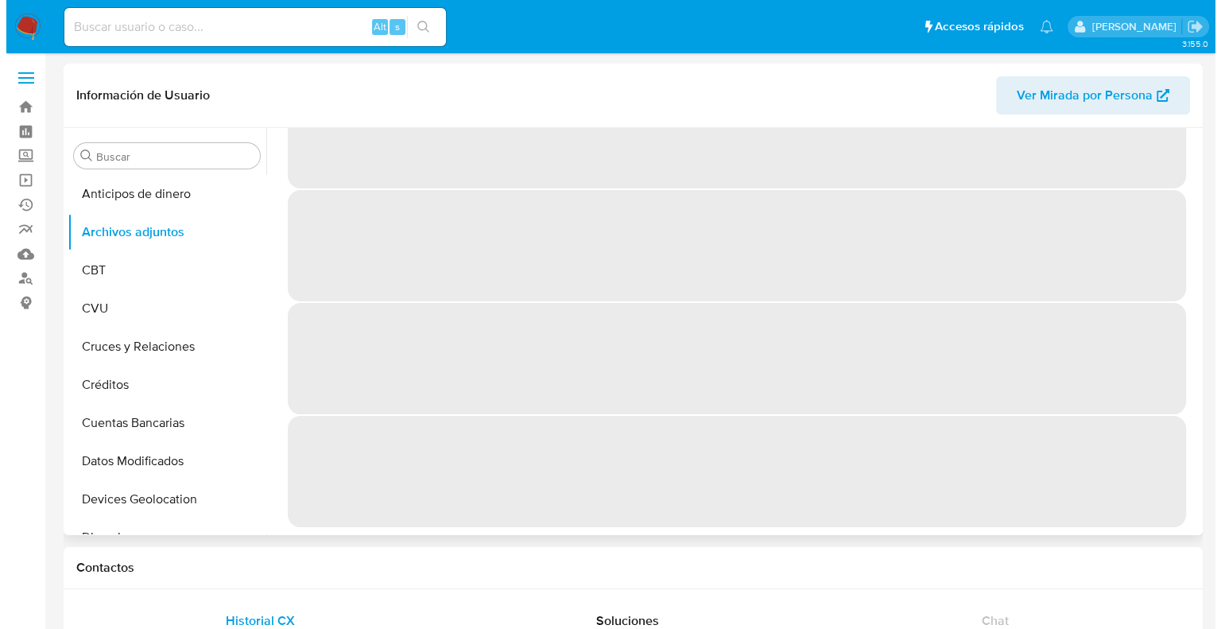
scroll to position [0, 0]
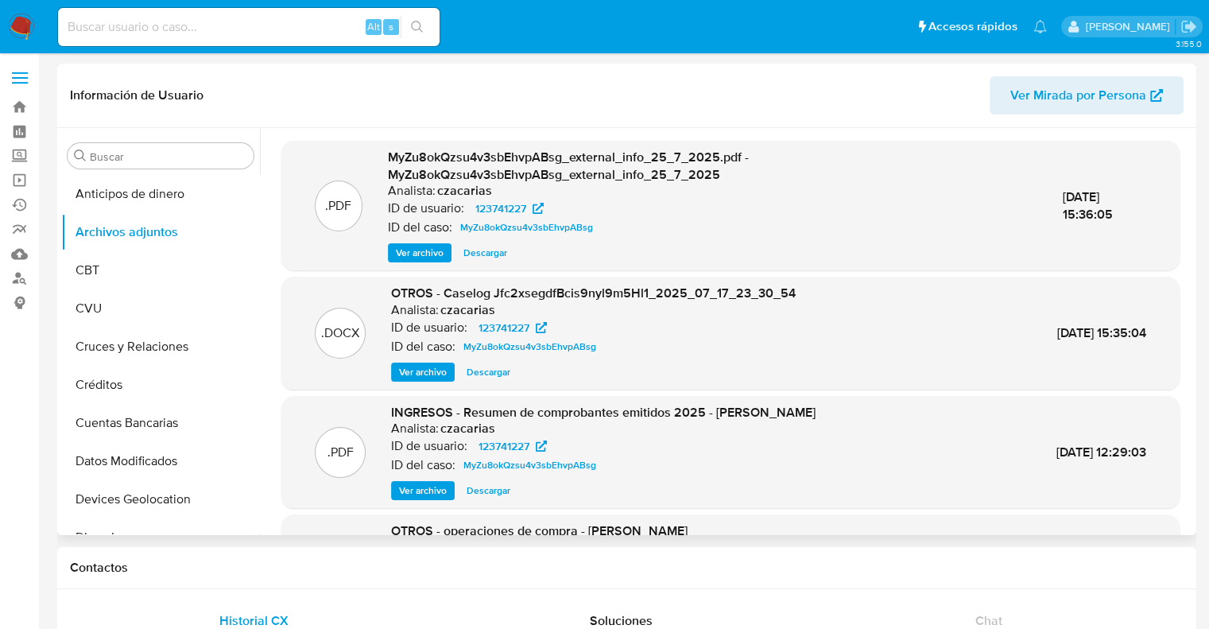
click at [413, 375] on span "Ver archivo" at bounding box center [423, 372] width 48 height 16
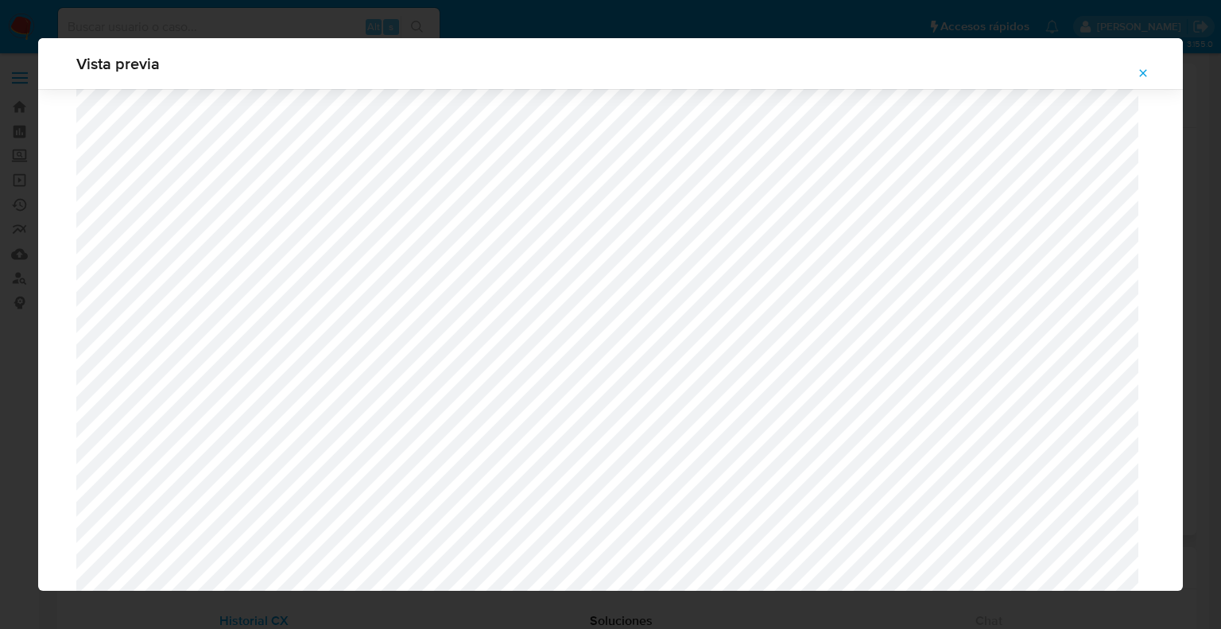
scroll to position [1320, 0]
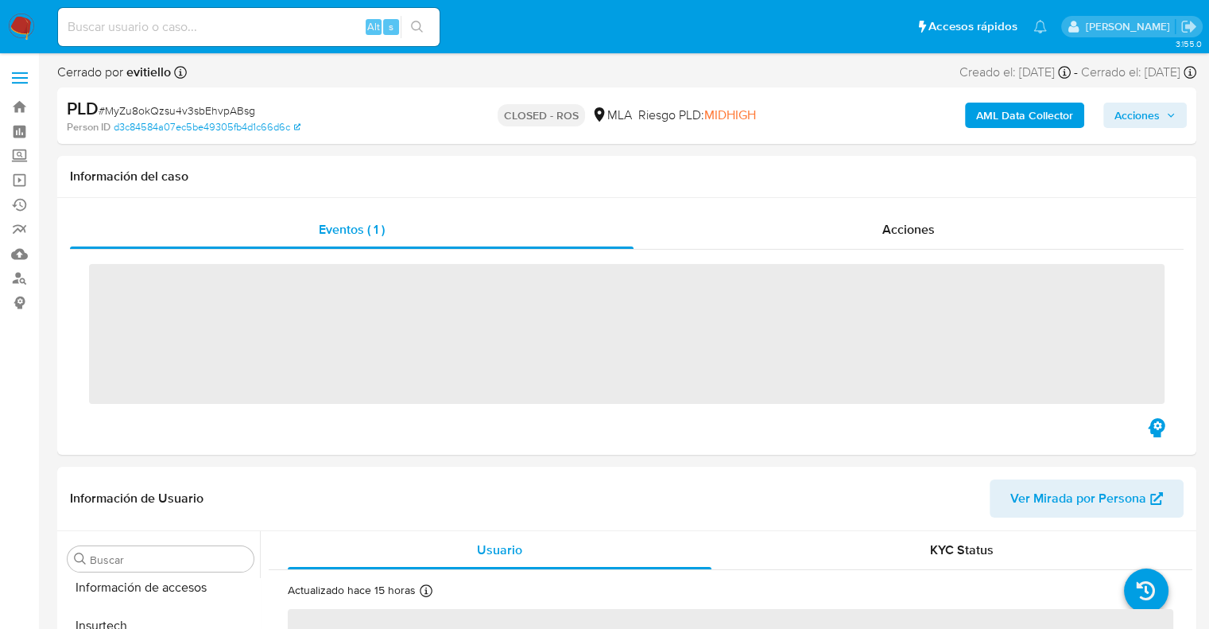
scroll to position [747, 0]
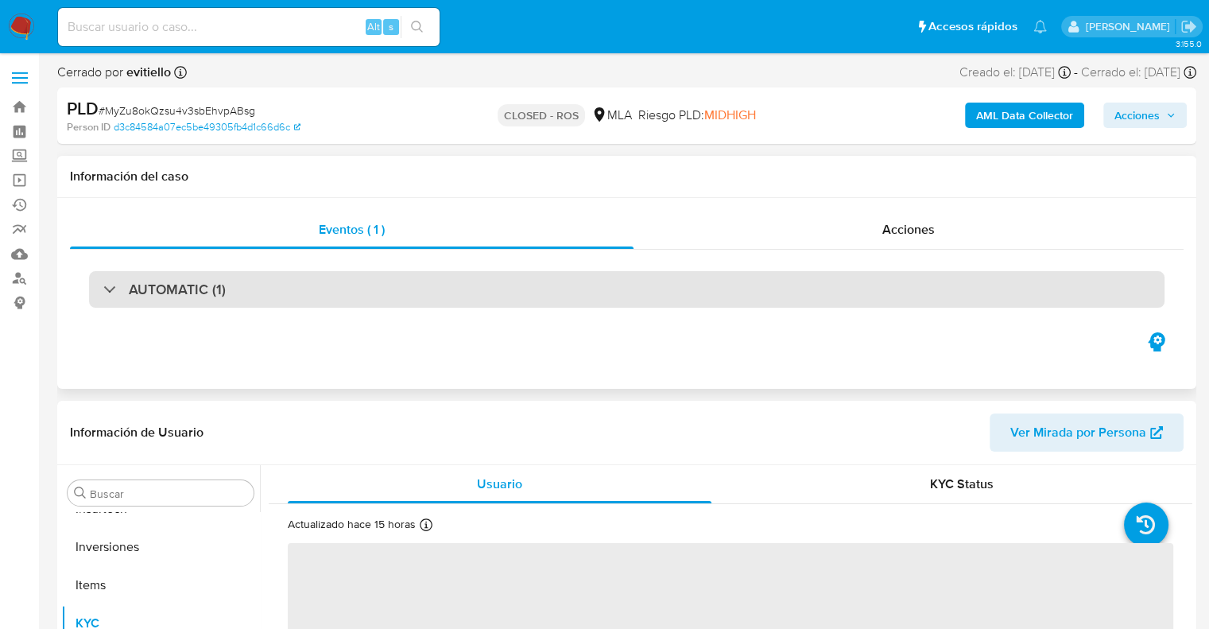
click at [261, 289] on div "AUTOMATIC (1)" at bounding box center [627, 289] width 1076 height 37
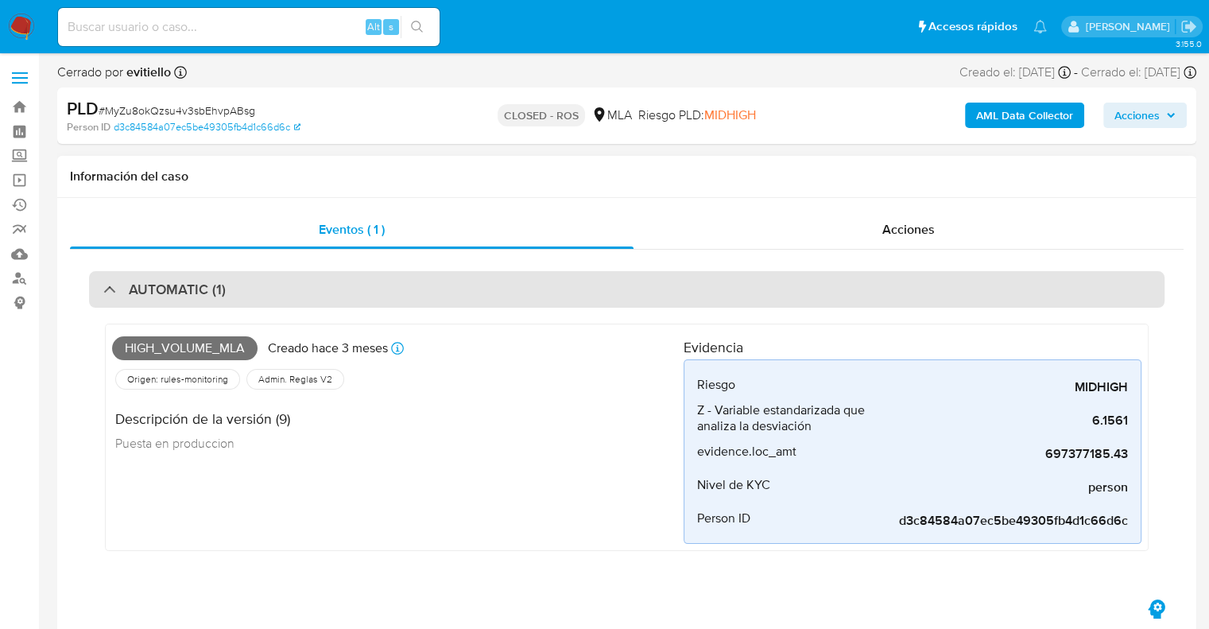
select select "10"
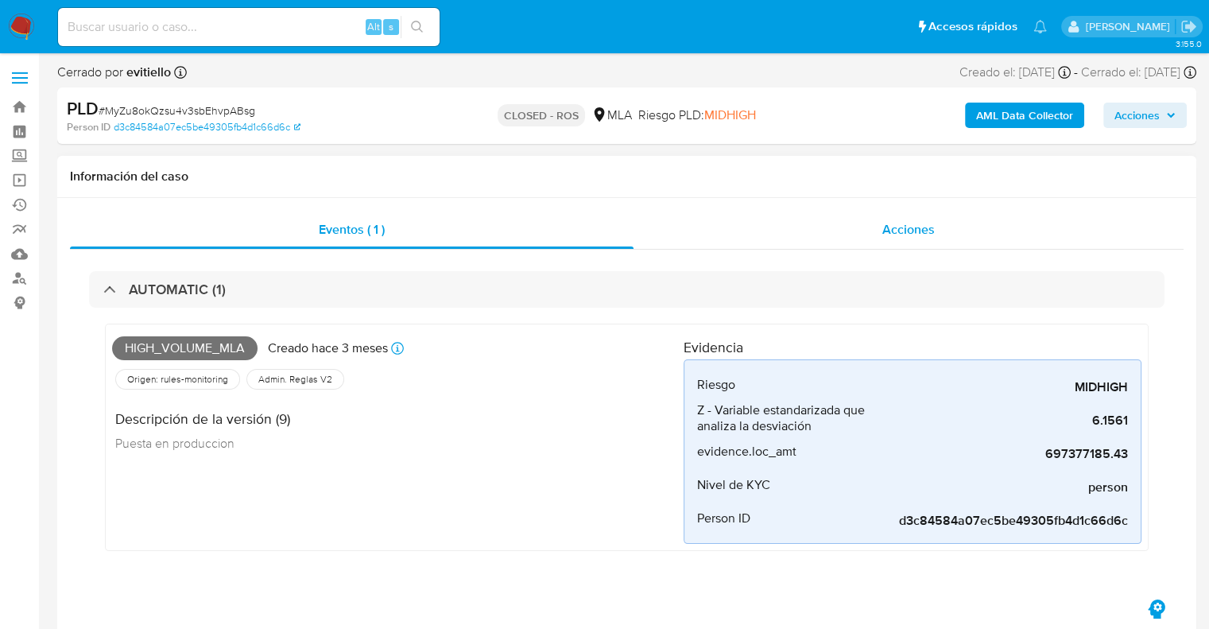
click at [933, 228] on span "Acciones" at bounding box center [909, 229] width 52 height 18
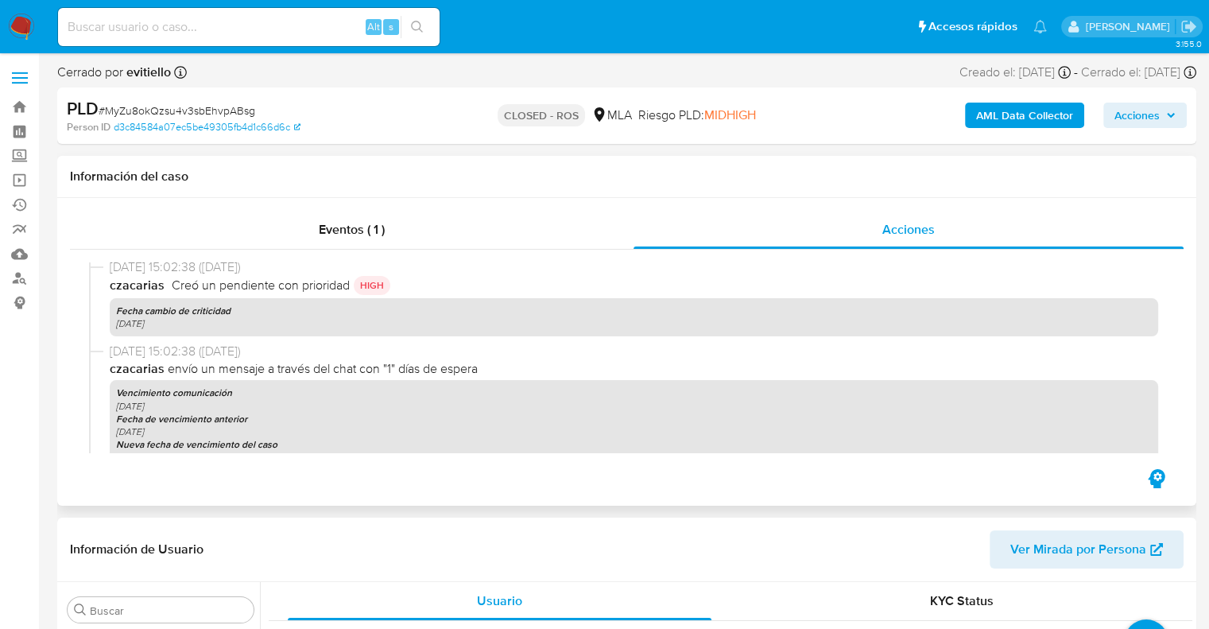
scroll to position [1590, 0]
